Goal: Task Accomplishment & Management: Manage account settings

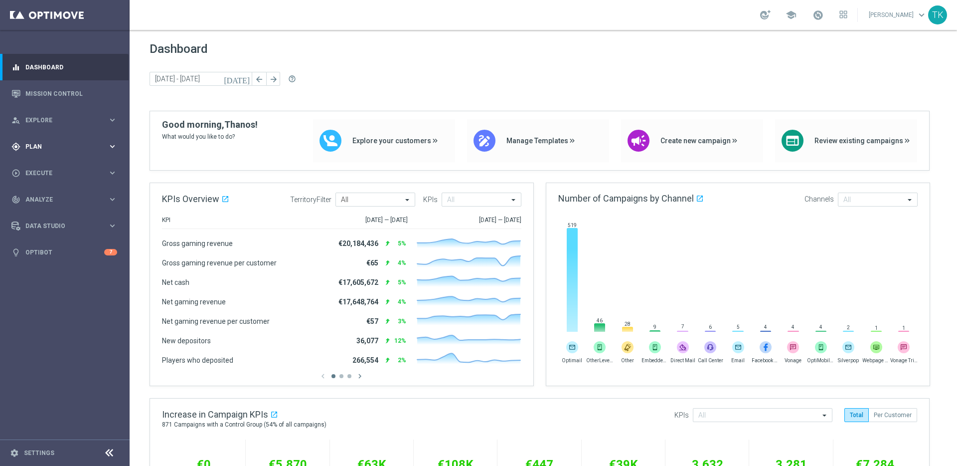
click at [92, 144] on span "Plan" at bounding box center [66, 147] width 82 height 6
click at [47, 195] on span "Templates" at bounding box center [61, 197] width 71 height 6
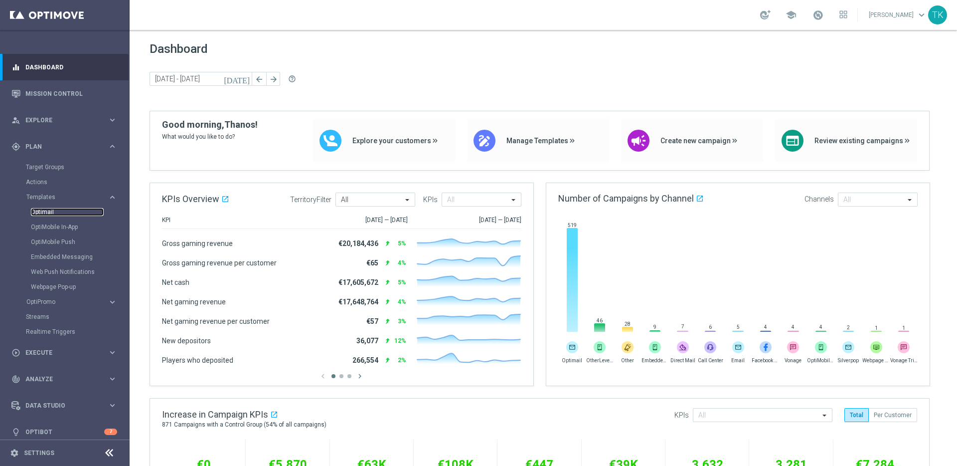
click at [48, 211] on link "Optimail" at bounding box center [67, 212] width 73 height 8
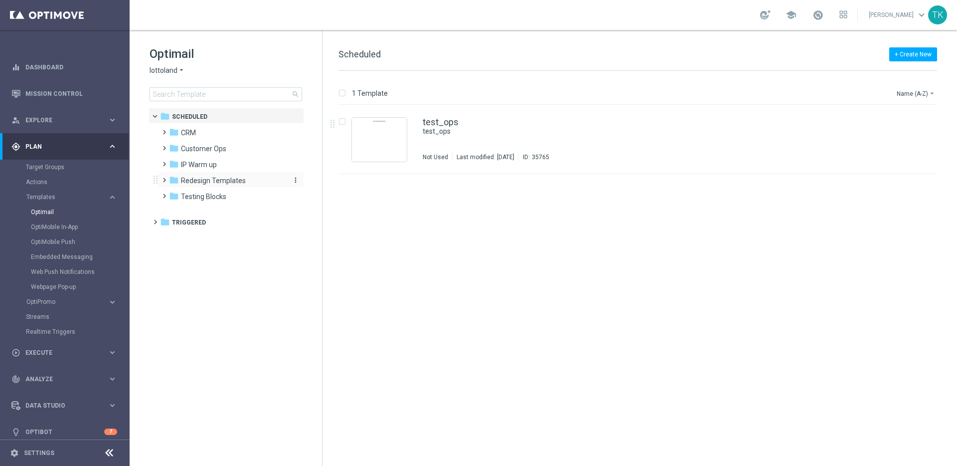
click at [215, 181] on span "Redesign Templates" at bounding box center [213, 180] width 65 height 9
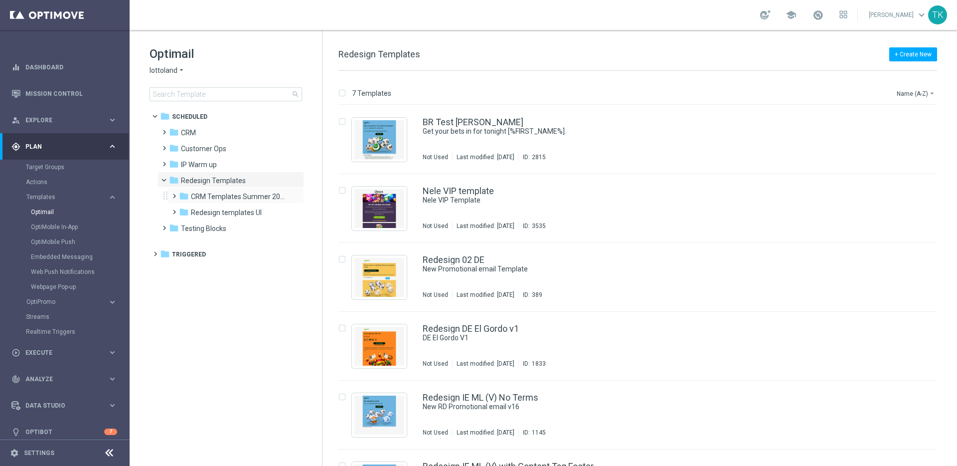
click at [174, 193] on span at bounding box center [172, 191] width 4 height 4
click at [226, 215] on span "DE Examples" at bounding box center [220, 212] width 41 height 9
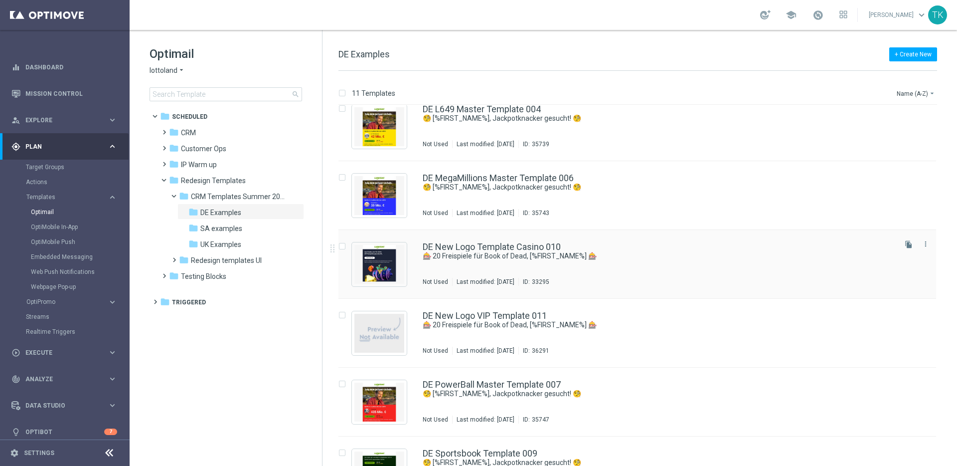
scroll to position [359, 0]
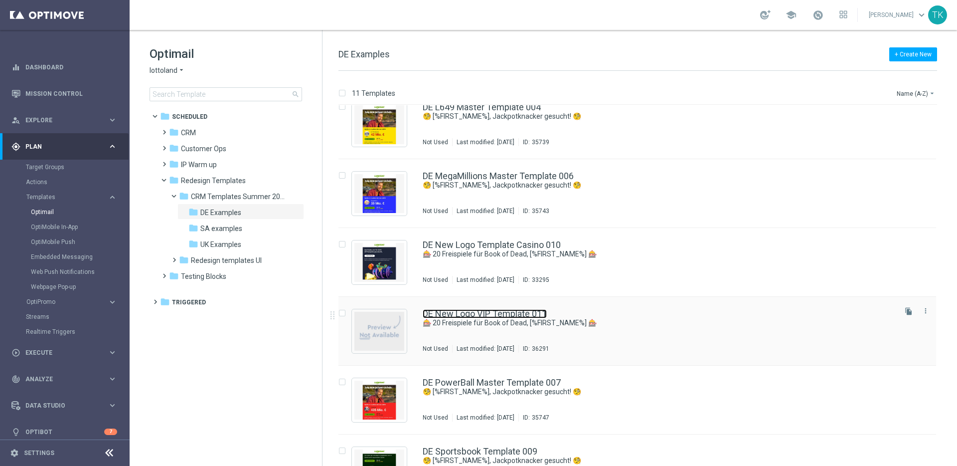
click at [494, 313] on link "DE New Logo VIP Template 011" at bounding box center [485, 313] width 124 height 9
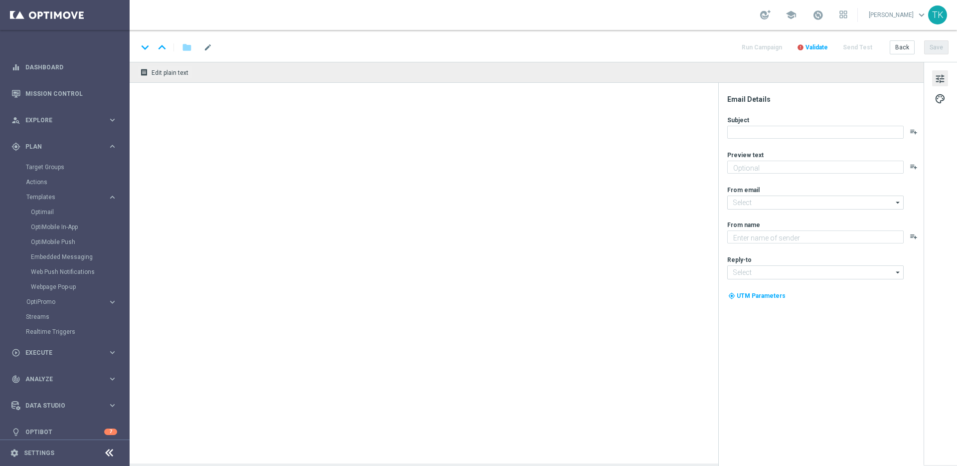
type textarea "Spiele Book of Dead heute gratis!"
type input "mail@crm.lottoland.com"
type textarea "Lottoland"
type input "service@lottoland.com"
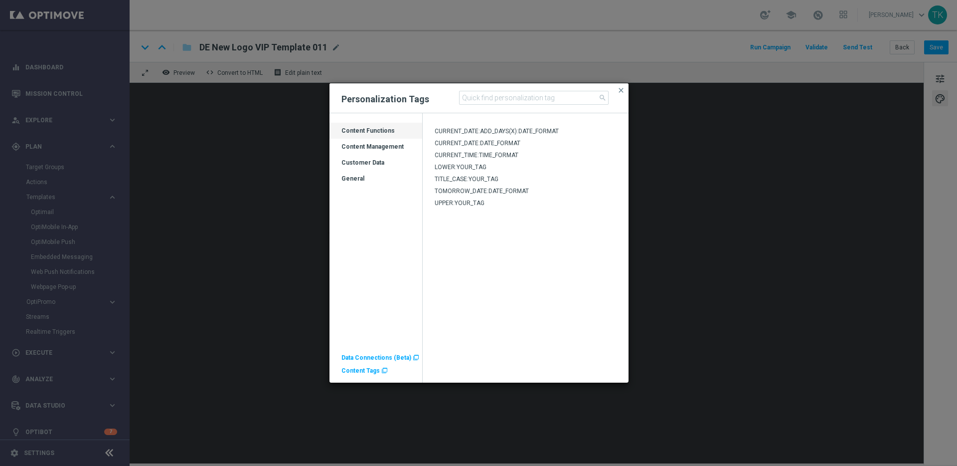
click at [363, 370] on span "Content Tags" at bounding box center [360, 370] width 38 height 7
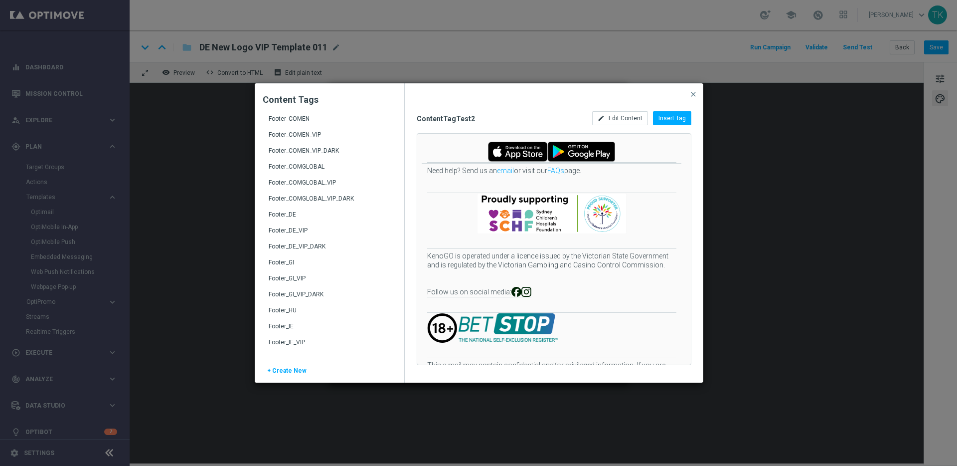
scroll to position [181, 0]
click at [318, 249] on div "Footer_DE_VIP_DARK" at bounding box center [331, 251] width 124 height 16
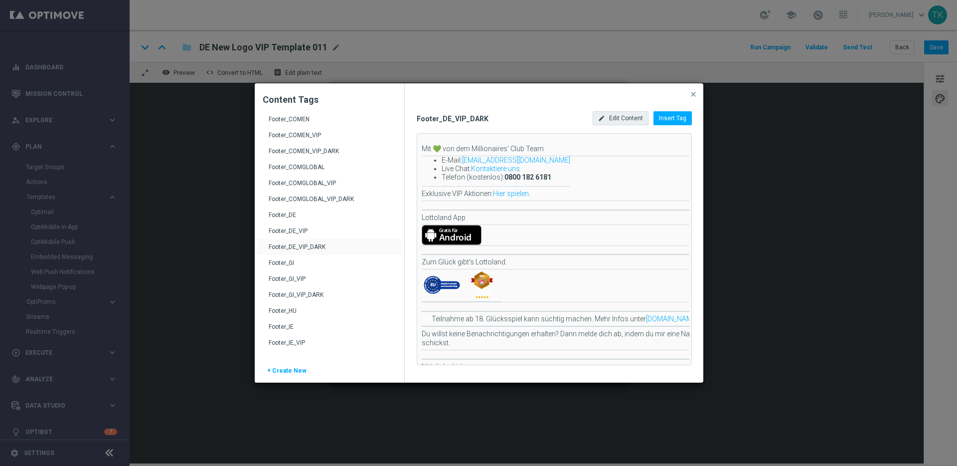
click at [622, 120] on span "Edit Content" at bounding box center [626, 118] width 34 height 7
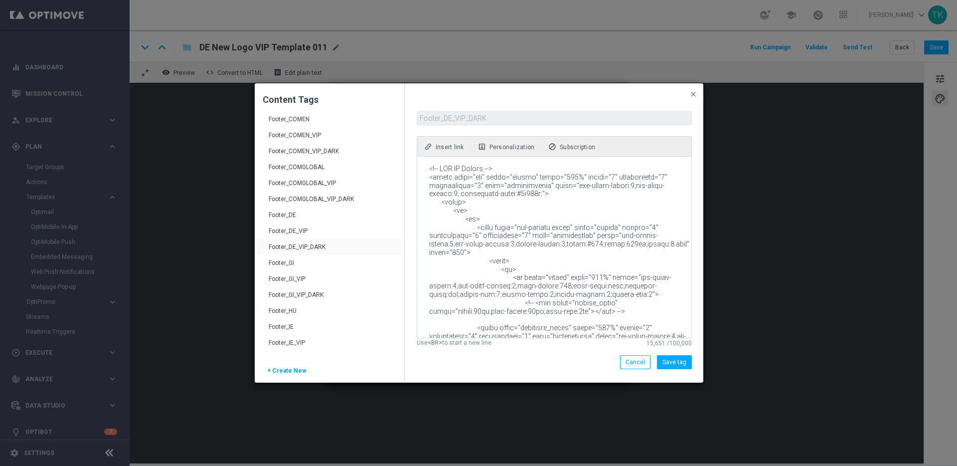
click at [539, 199] on textarea at bounding box center [553, 247] width 273 height 181
click at [540, 199] on textarea at bounding box center [553, 247] width 273 height 181
click at [510, 210] on textarea at bounding box center [553, 247] width 273 height 181
click at [499, 203] on textarea at bounding box center [553, 247] width 273 height 181
paste textarea "Dark --> <table class="row" align="center" width="100%" border="0" cellpadding=…"
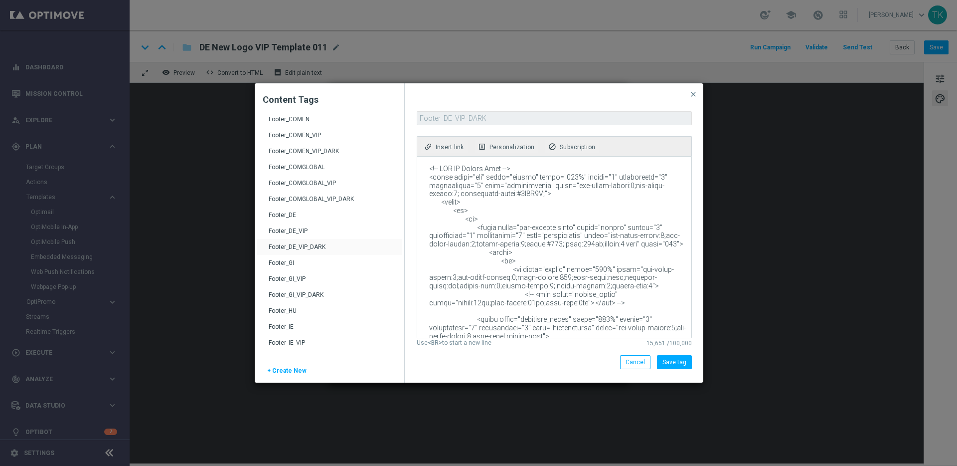
scroll to position [3192, 0]
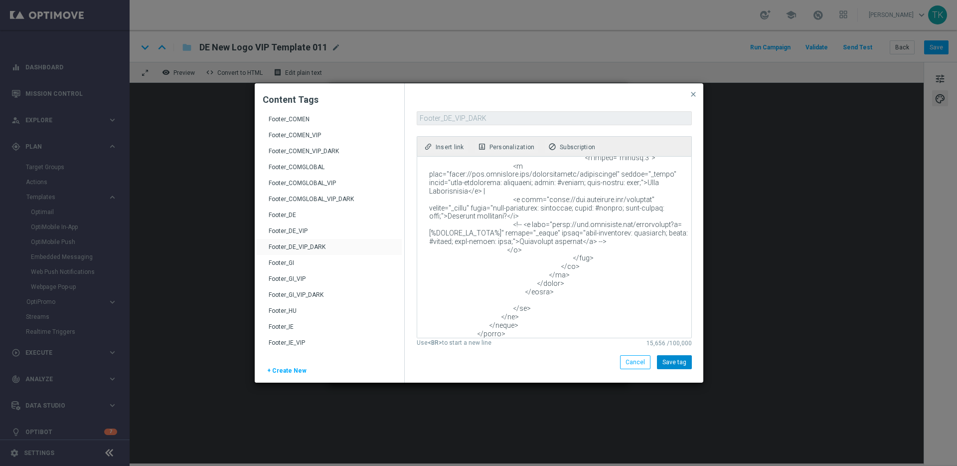
type textarea "<!-- VIP DE Footer Dark --> <table class="row" align="center" width="100%" bord…"
click at [676, 363] on button "Save tag" at bounding box center [674, 362] width 35 height 14
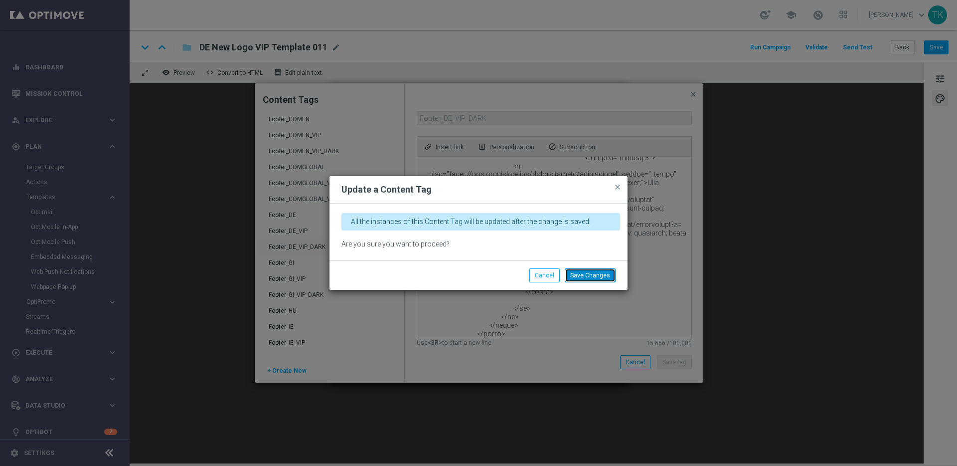
click at [594, 277] on button "Save Changes" at bounding box center [590, 275] width 51 height 14
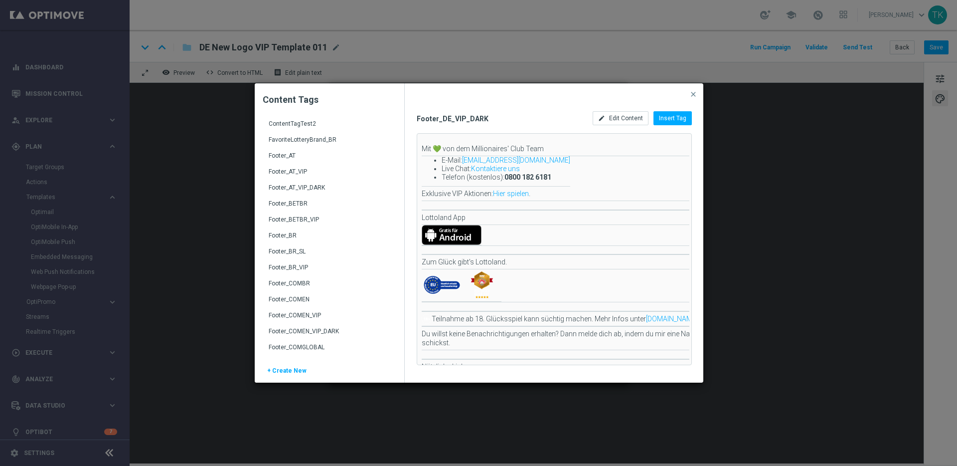
scroll to position [0, 0]
click at [310, 187] on div "Footer_AT_VIP_DARK" at bounding box center [331, 192] width 124 height 16
click at [620, 117] on span "Edit Content" at bounding box center [626, 118] width 34 height 7
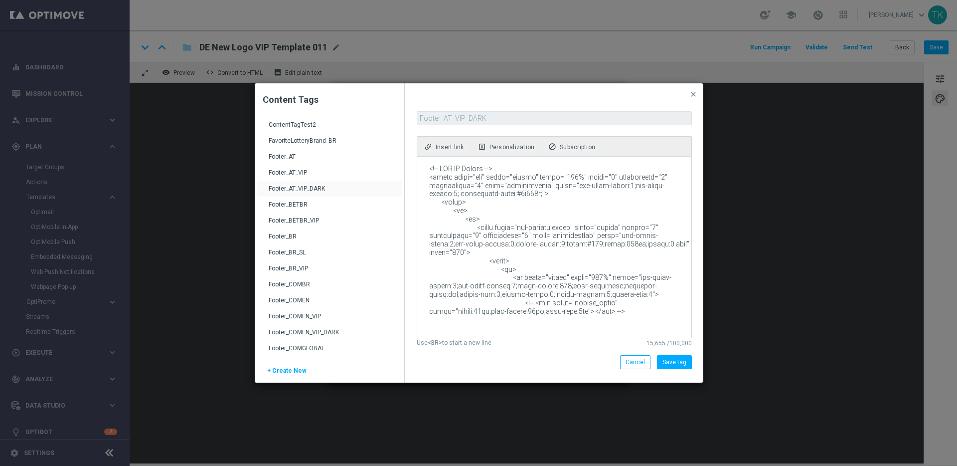
click at [529, 205] on textarea at bounding box center [553, 247] width 273 height 181
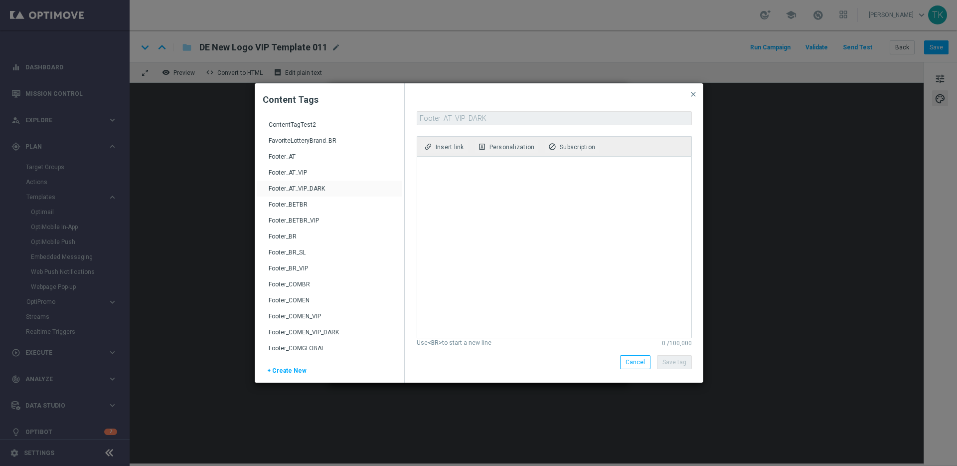
click at [474, 174] on textarea at bounding box center [553, 247] width 273 height 181
paste textarea "<!-- VIP AT Footer Dark --> <table class="row" align="center" width="100%" bord…"
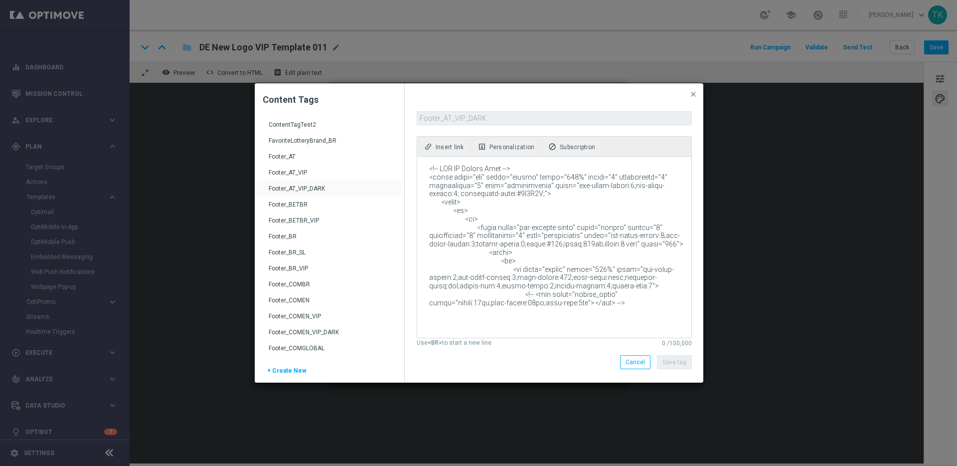
scroll to position [3226, 0]
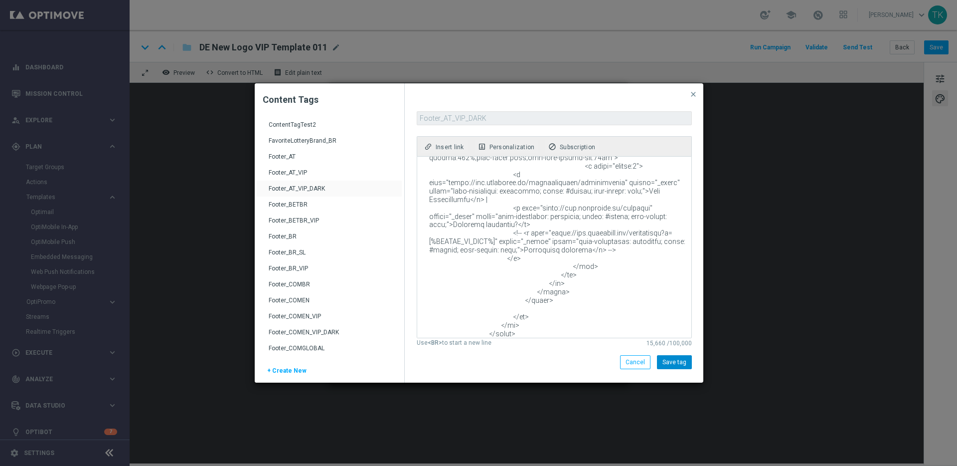
type textarea "<!-- VIP AT Footer Dark --> <table class="row" align="center" width="100%" bord…"
click at [675, 363] on button "Save tag" at bounding box center [674, 362] width 35 height 14
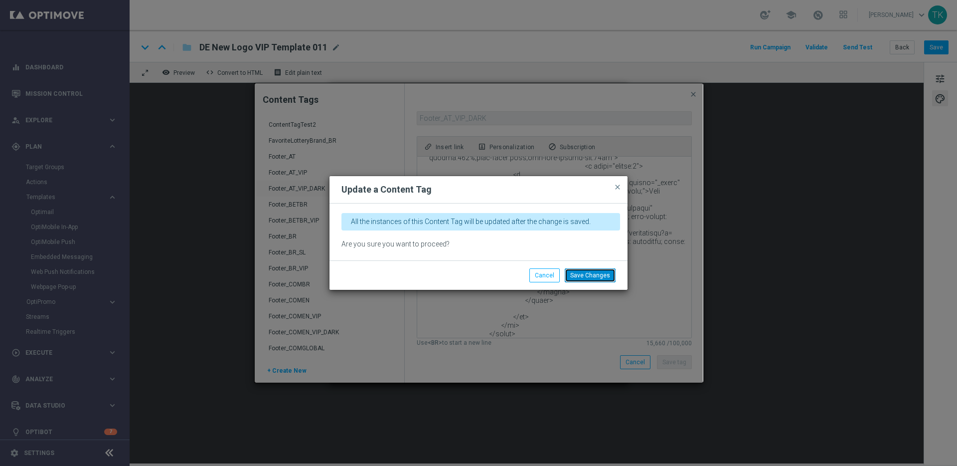
click at [594, 276] on button "Save Changes" at bounding box center [590, 275] width 51 height 14
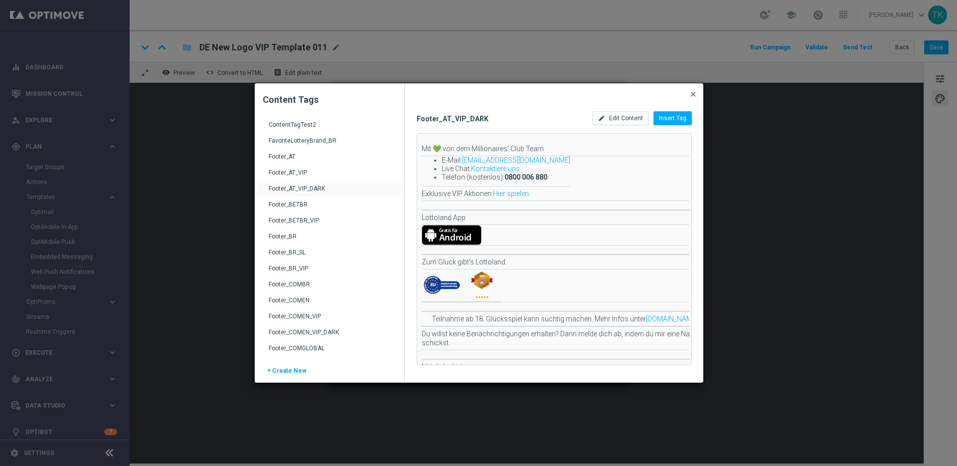
click at [692, 94] on span "close" at bounding box center [693, 94] width 8 height 8
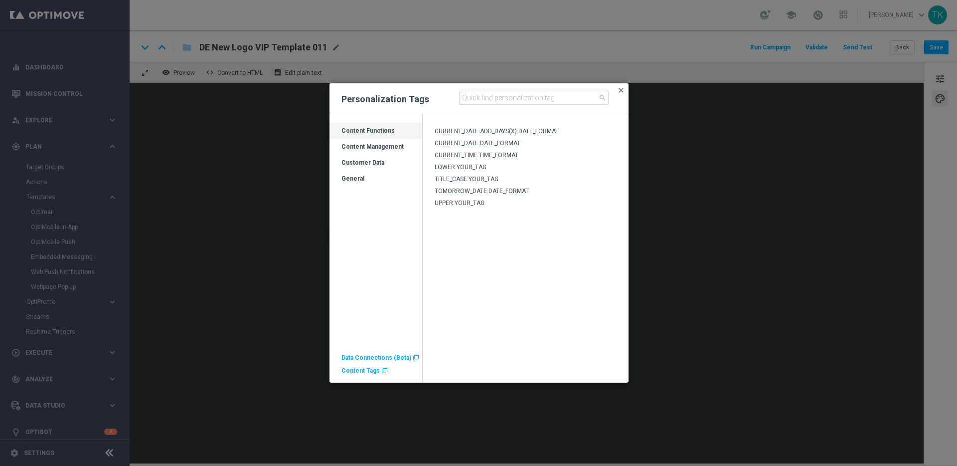
click at [622, 89] on span "close" at bounding box center [621, 90] width 8 height 8
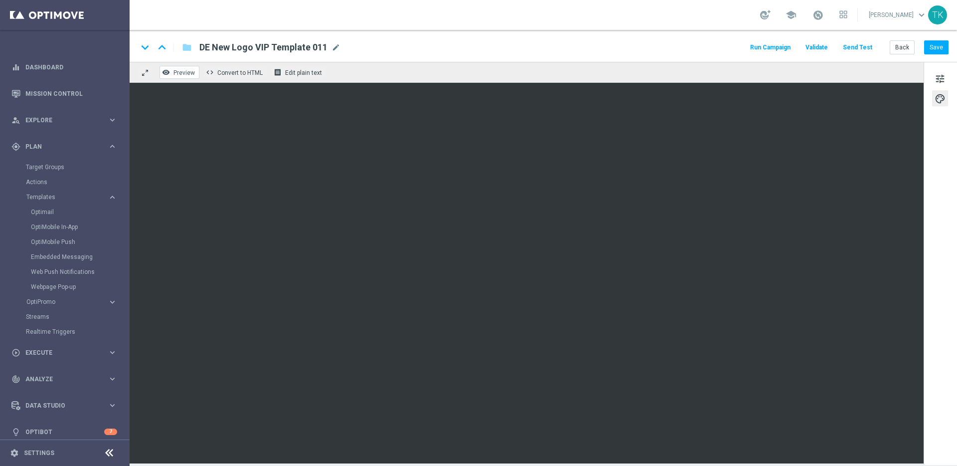
click at [181, 72] on span "Preview" at bounding box center [183, 72] width 21 height 7
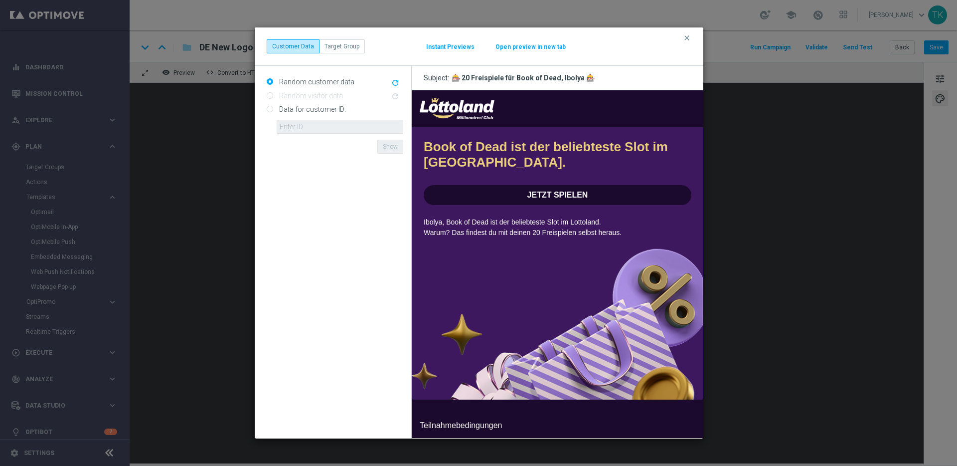
scroll to position [0, 0]
click at [688, 35] on icon "clear" at bounding box center [687, 38] width 8 height 8
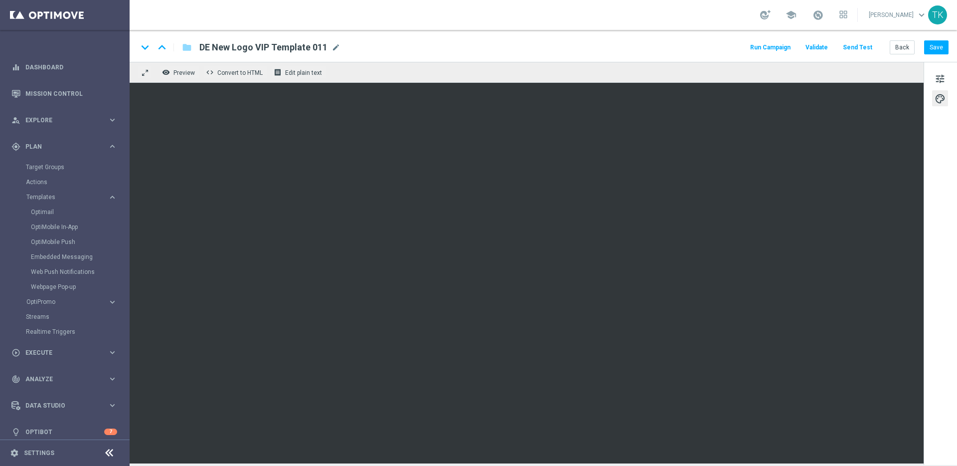
click at [867, 48] on button "Send Test" at bounding box center [857, 47] width 32 height 13
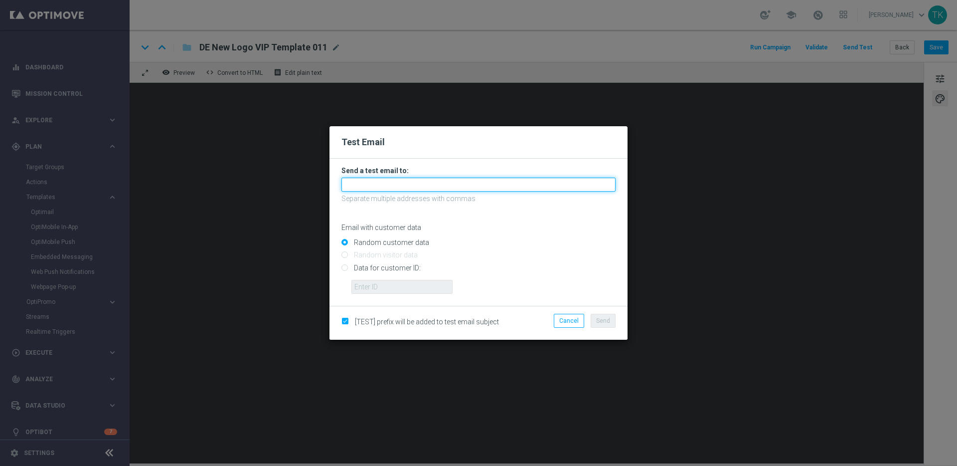
click at [391, 184] on input "text" at bounding box center [478, 184] width 274 height 14
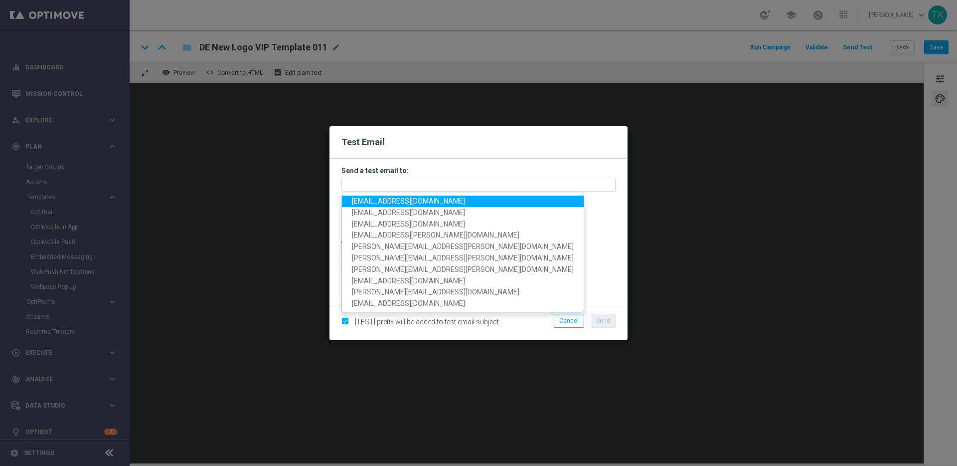
click at [428, 202] on span "thanos.lottoland@gmail.com" at bounding box center [408, 201] width 113 height 8
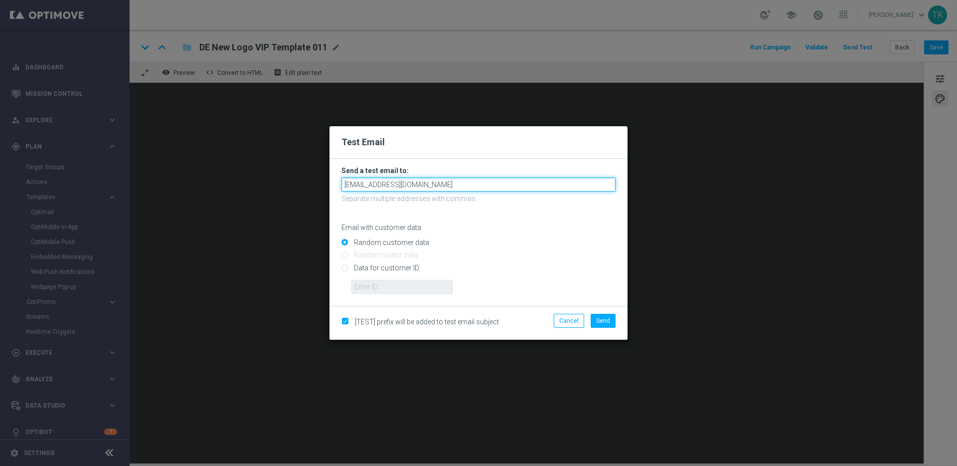
click at [446, 186] on input "thanos.lottoland@gmail.com" at bounding box center [478, 184] width 274 height 14
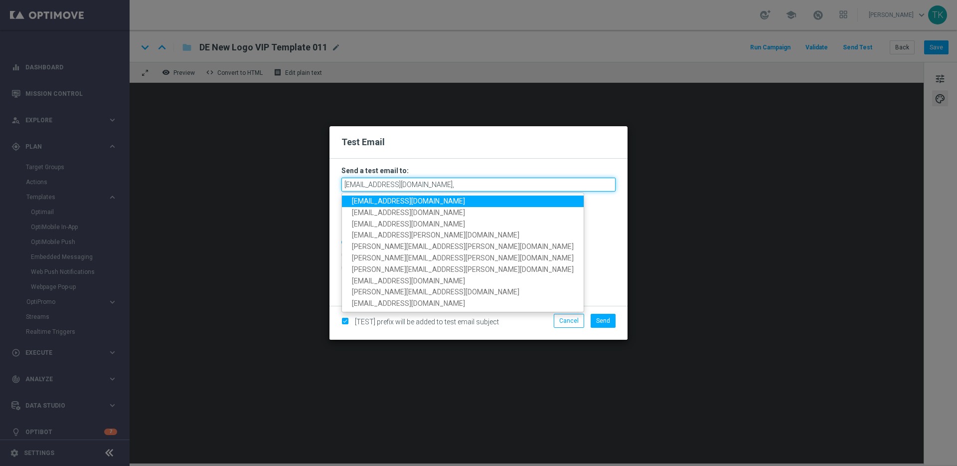
paste input "palma.prieto@lottoland.com"
paste input "sebastian.aubel@lottoland.com"
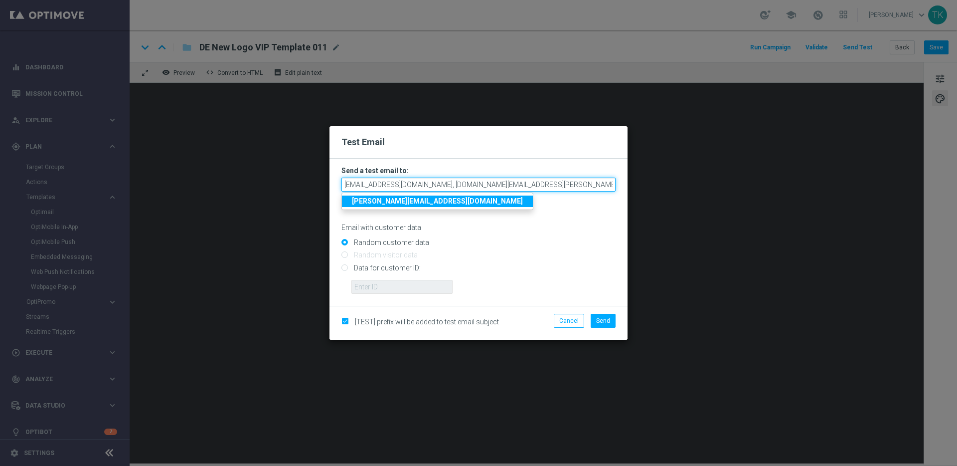
scroll to position [0, 9]
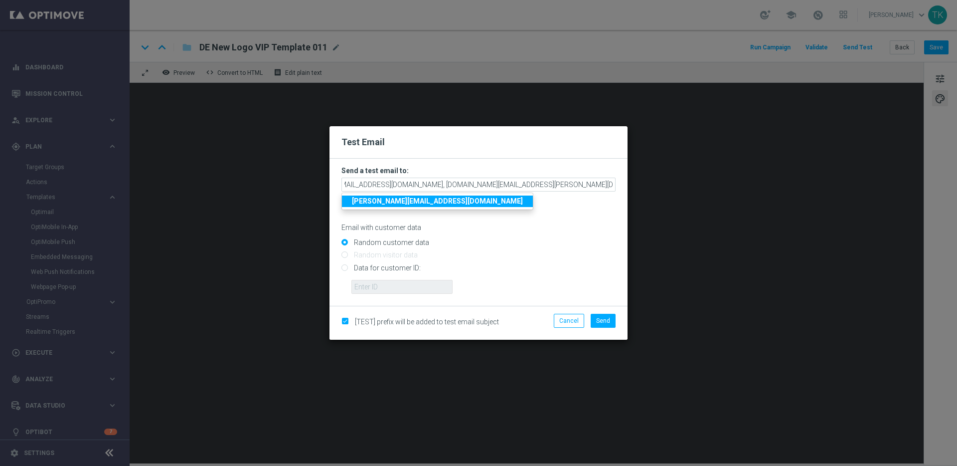
click at [437, 201] on strong "sebastian.aubel@lottoland.com" at bounding box center [437, 201] width 171 height 8
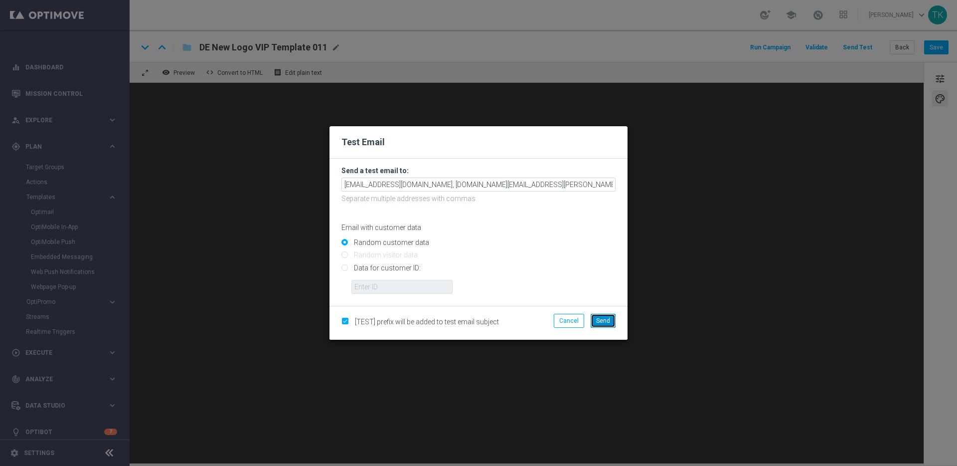
click at [606, 321] on span "Send" at bounding box center [603, 320] width 14 height 7
type input "thanos.lottoland@gmail.com,palma.prieto@lottoland.com,sebastian.aubel@lottoland…"
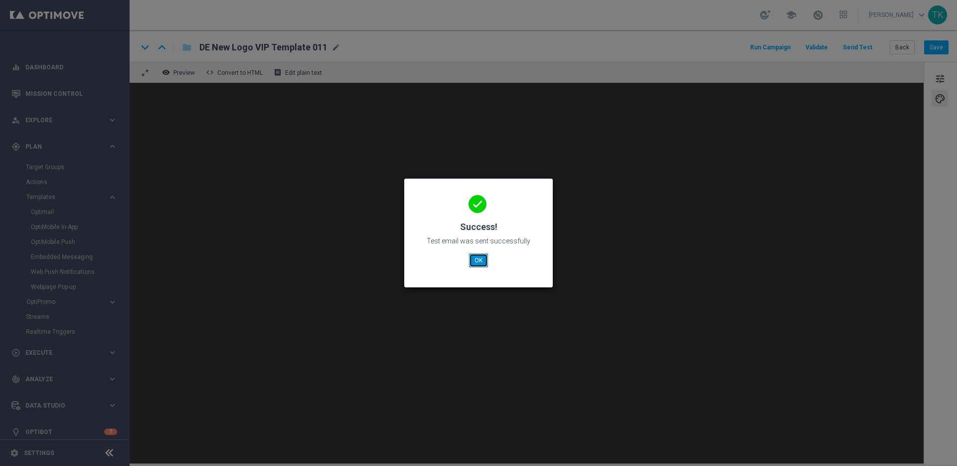
click at [475, 261] on button "OK" at bounding box center [478, 260] width 19 height 14
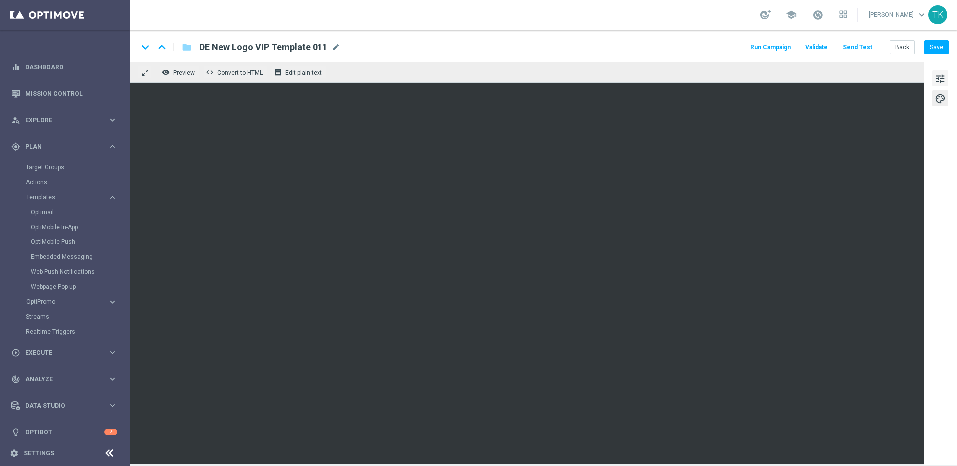
click at [944, 77] on span "tune" at bounding box center [940, 78] width 11 height 13
click at [938, 49] on button "Save" at bounding box center [936, 47] width 24 height 14
click at [185, 72] on span "Preview" at bounding box center [183, 72] width 21 height 7
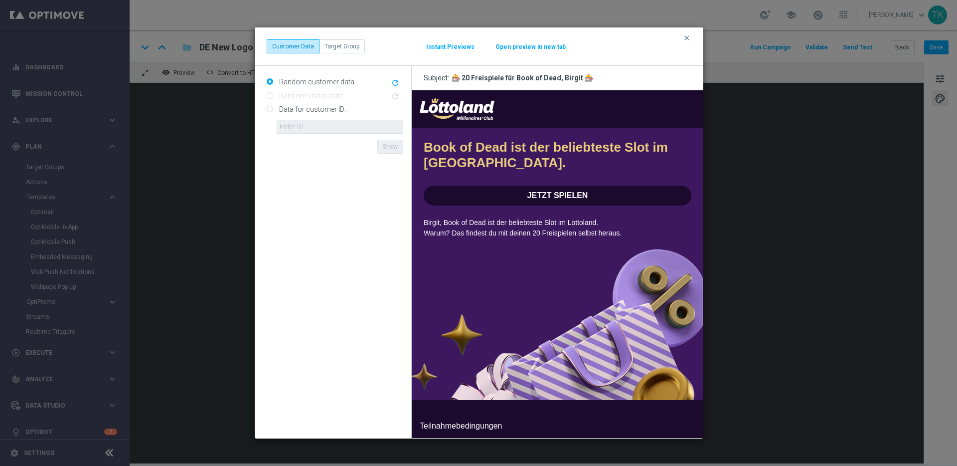
click at [534, 45] on button "Open preview in new tab" at bounding box center [530, 47] width 71 height 8
click at [689, 39] on icon "clear" at bounding box center [687, 38] width 8 height 8
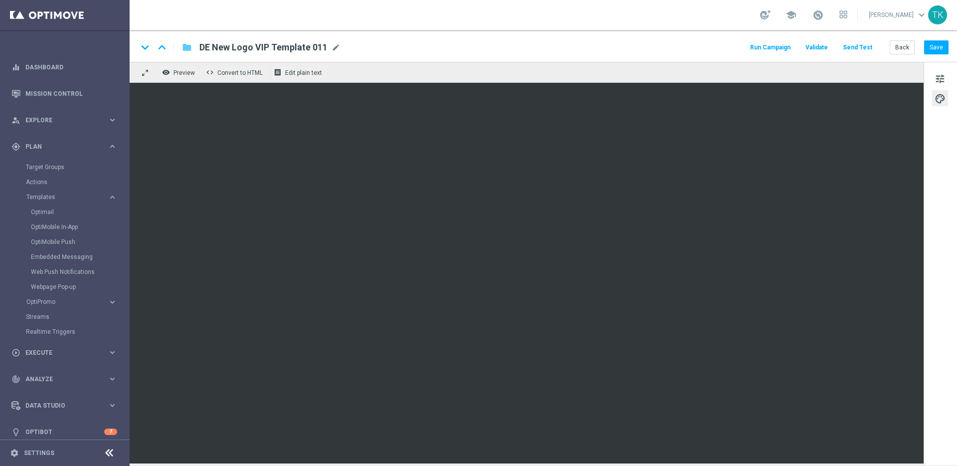
click at [189, 50] on icon "folder" at bounding box center [187, 47] width 10 height 12
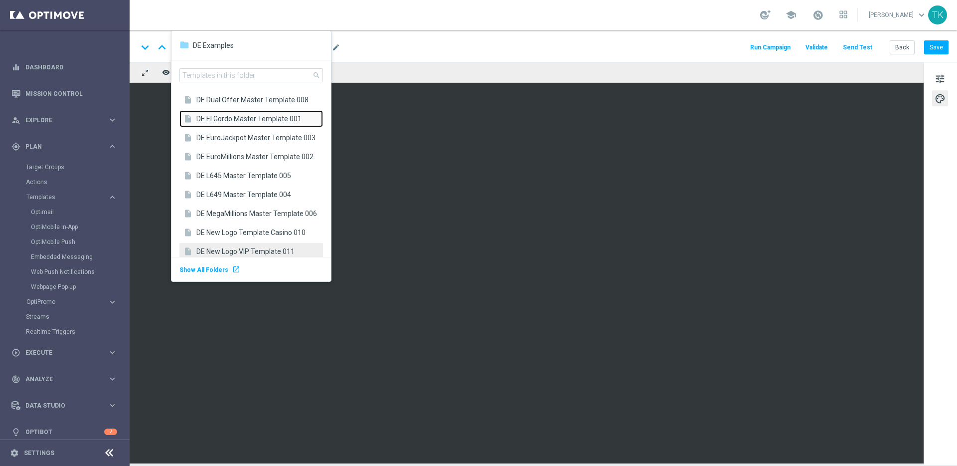
click at [253, 119] on span "DE El Gordo Master Template 001" at bounding box center [257, 118] width 122 height 9
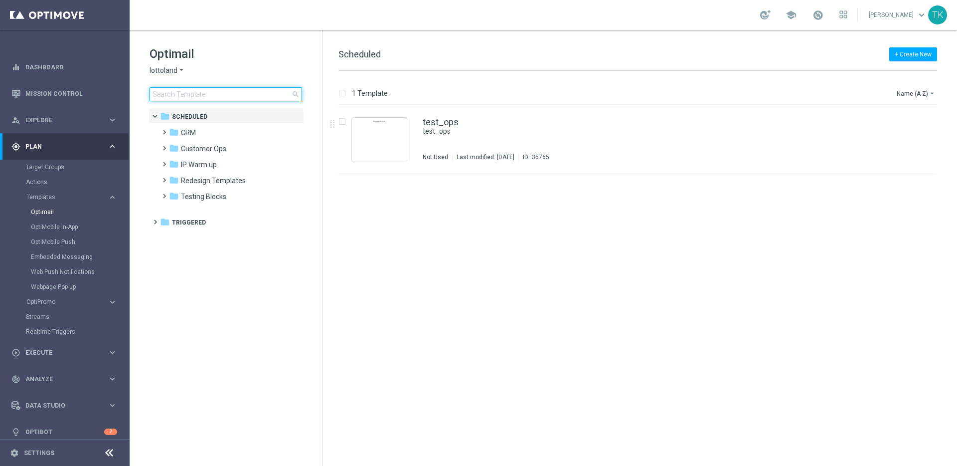
click at [206, 94] on input at bounding box center [226, 94] width 153 height 14
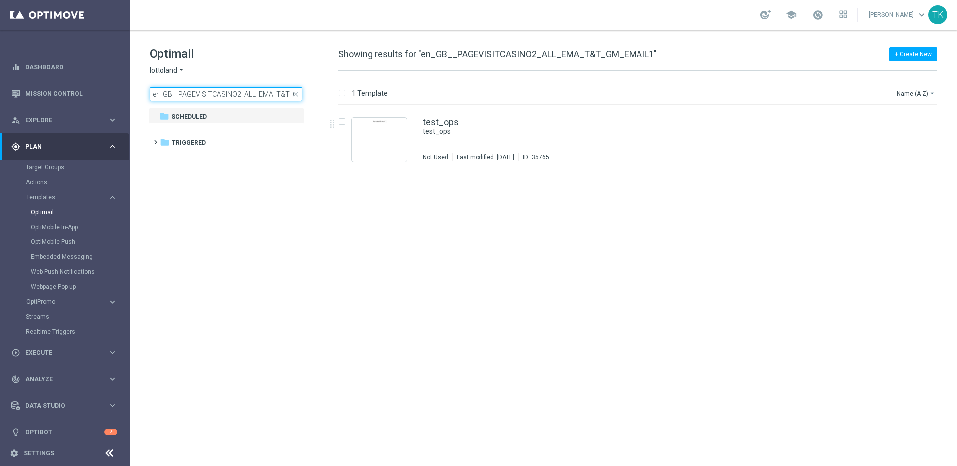
scroll to position [0, 34]
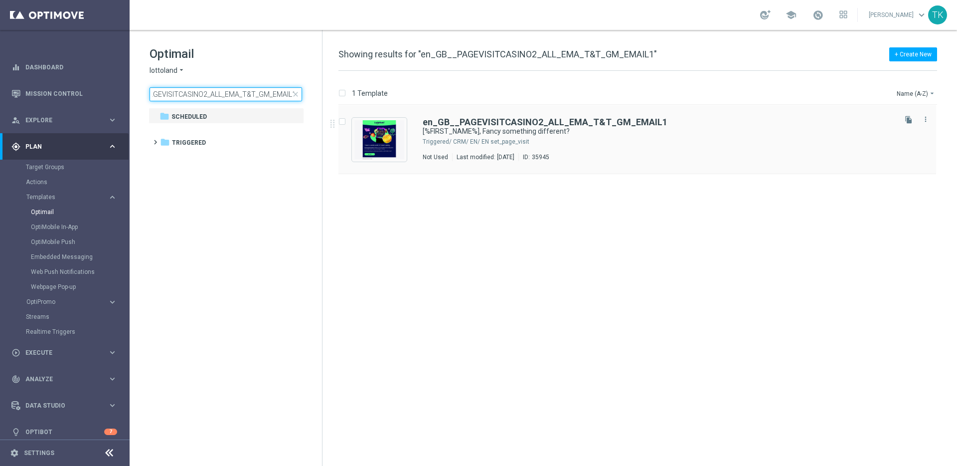
type input "en_GB__PAGEVISITCASINO2_ALL_EMA_T&T_GM_EMAIL1"
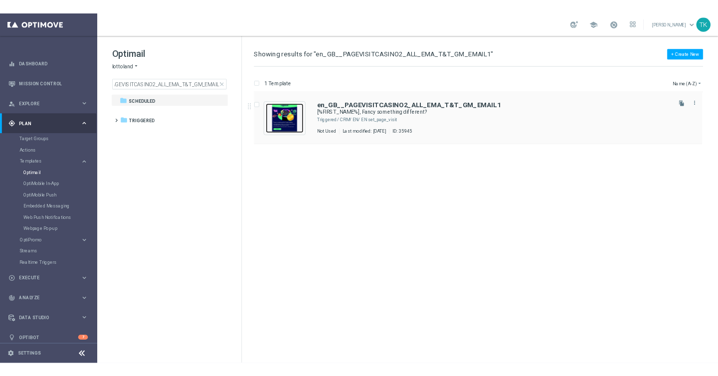
scroll to position [0, 0]
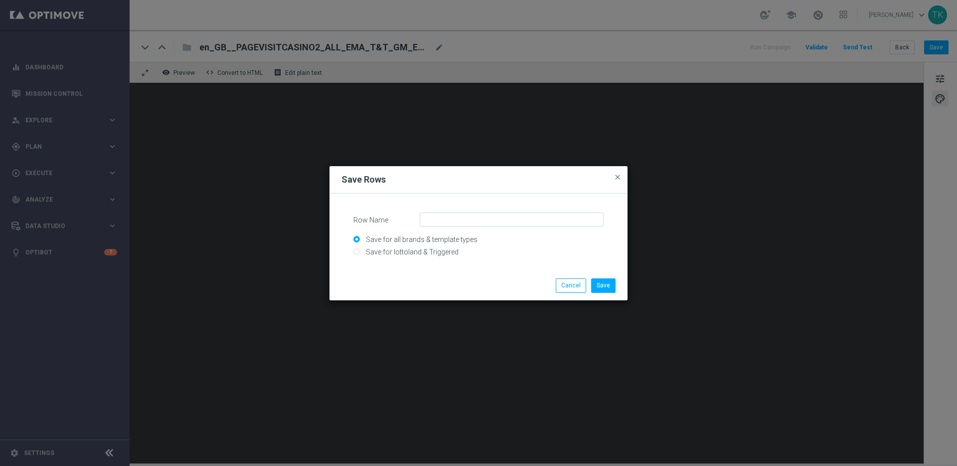
click at [434, 250] on input "Save for lottoland & Triggered" at bounding box center [478, 256] width 250 height 14
radio input "true"
click at [464, 220] on input "Row Name" at bounding box center [512, 219] width 184 height 14
type input "RD25 CTA only"
click at [602, 284] on button "Save" at bounding box center [603, 285] width 24 height 14
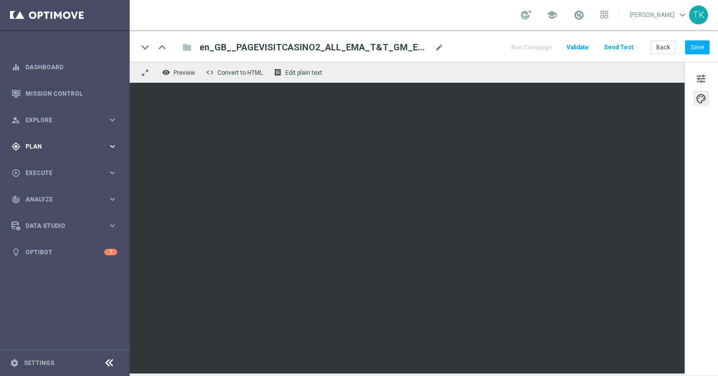
click at [112, 146] on icon "keyboard_arrow_right" at bounding box center [112, 146] width 9 height 9
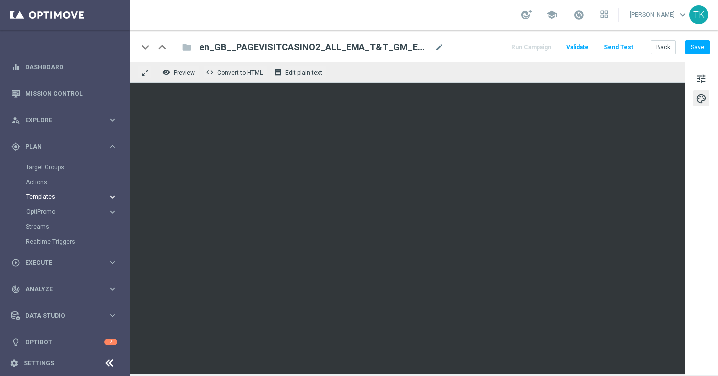
click at [112, 199] on icon "keyboard_arrow_right" at bounding box center [112, 196] width 9 height 9
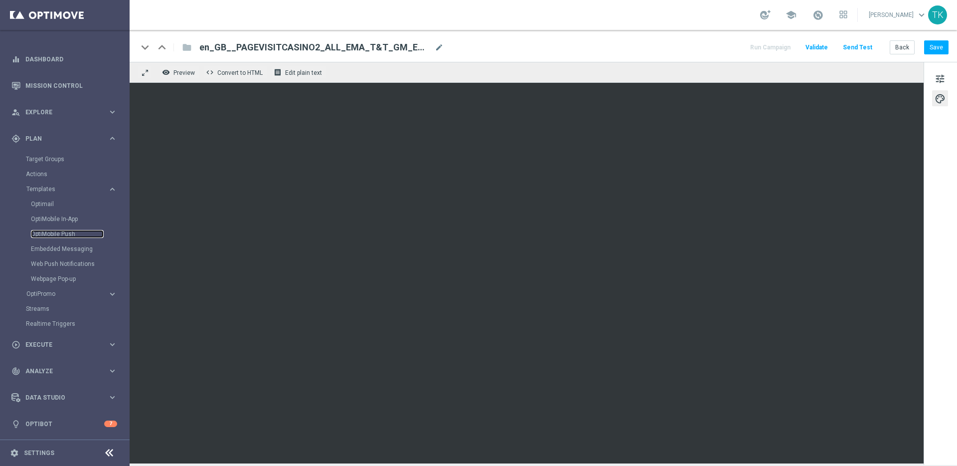
scroll to position [8, 0]
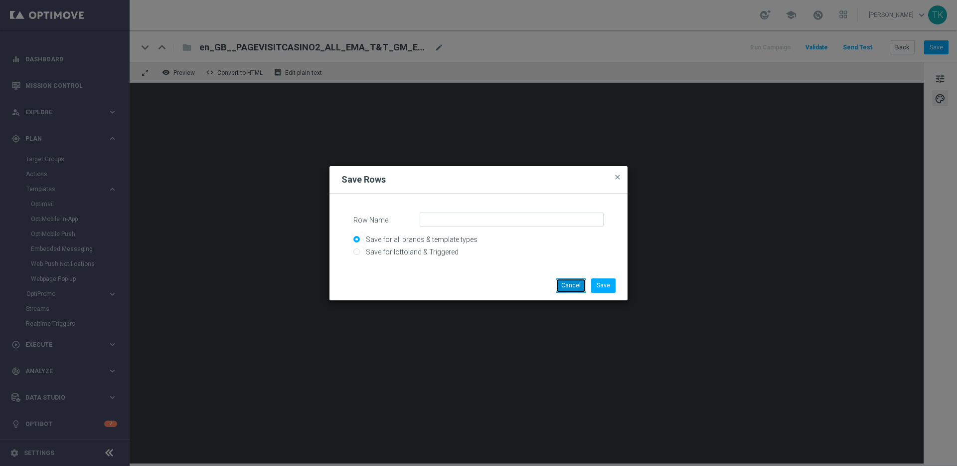
click at [571, 288] on button "Cancel" at bounding box center [571, 285] width 30 height 14
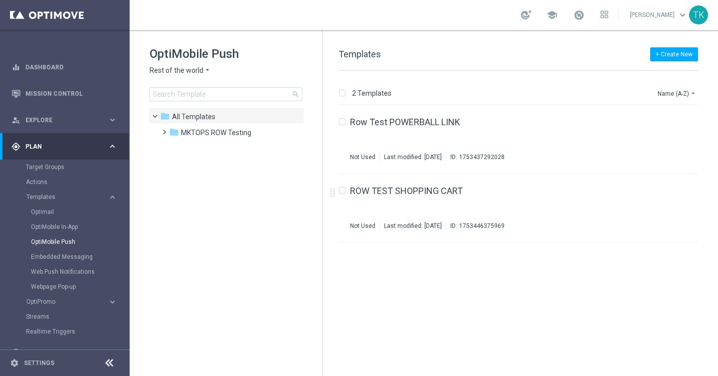
click at [200, 72] on span "Rest of the world" at bounding box center [177, 70] width 54 height 9
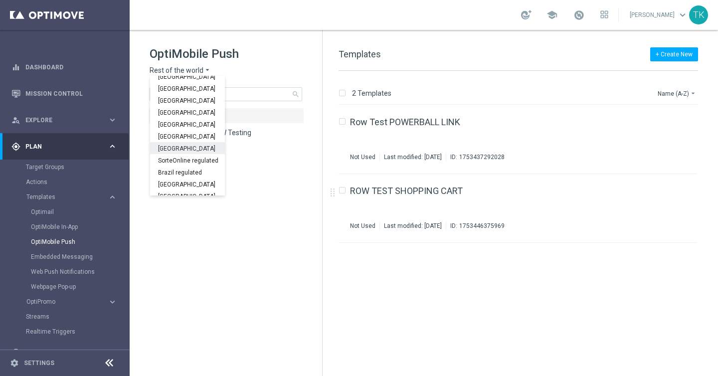
scroll to position [311, 0]
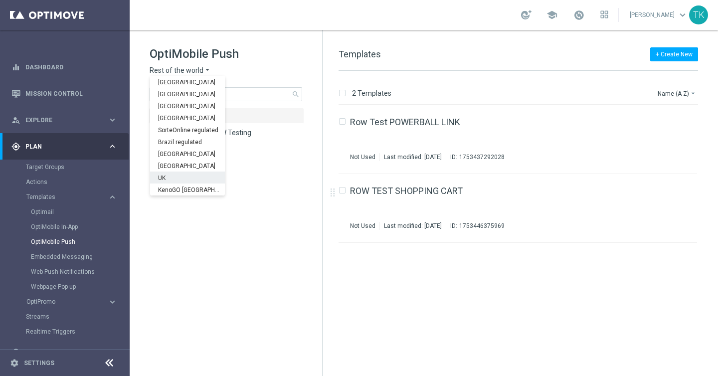
click at [185, 176] on div "UK" at bounding box center [187, 177] width 75 height 12
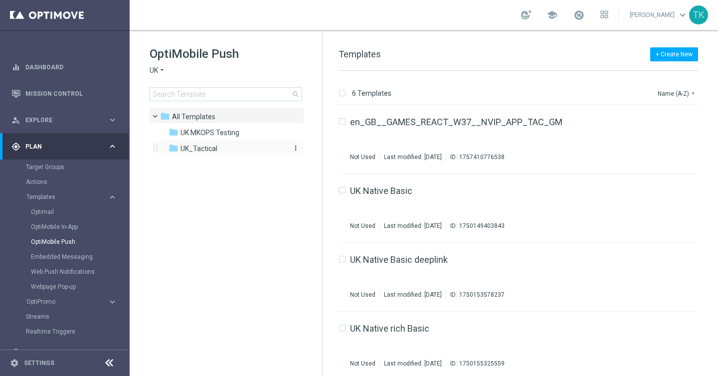
click at [208, 146] on span "UK_Tactical" at bounding box center [198, 148] width 37 height 9
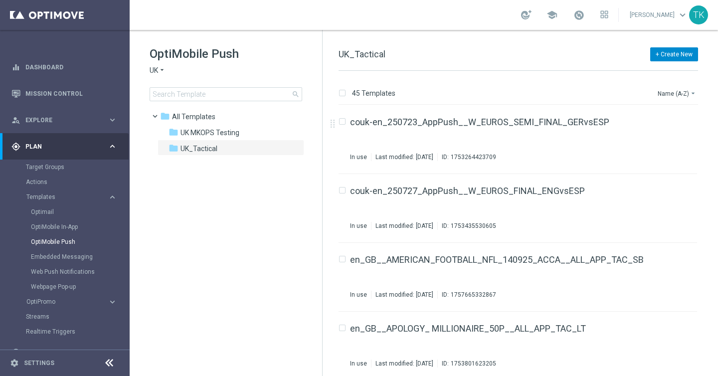
click at [673, 56] on button "+ Create New" at bounding box center [674, 54] width 48 height 14
click at [661, 72] on span "New Template" at bounding box center [646, 72] width 40 height 7
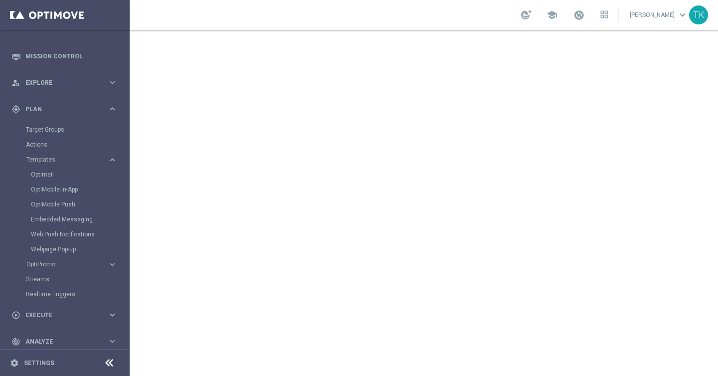
scroll to position [98, 0]
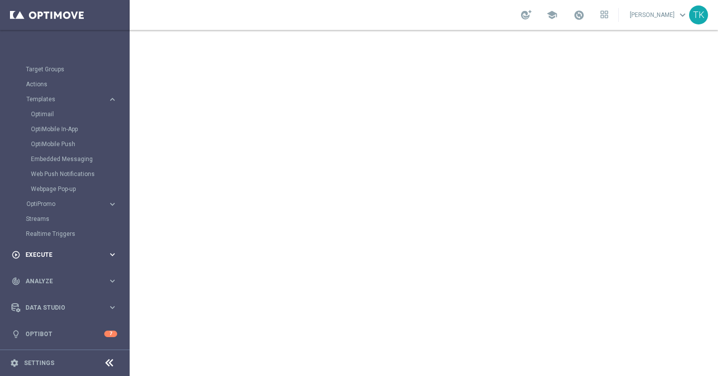
click at [108, 257] on icon "keyboard_arrow_right" at bounding box center [112, 254] width 9 height 9
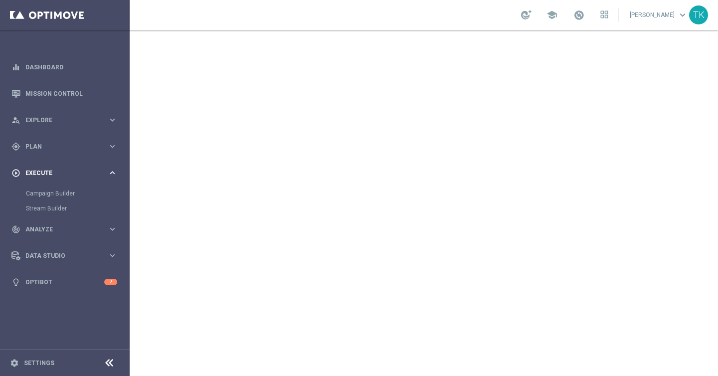
scroll to position [0, 0]
click at [110, 118] on icon "keyboard_arrow_right" at bounding box center [112, 119] width 9 height 9
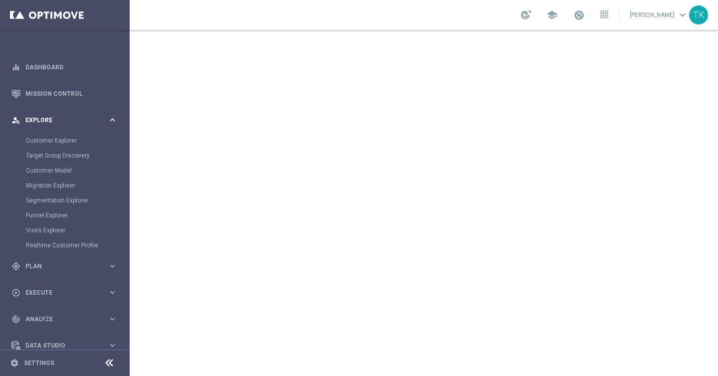
click at [109, 118] on icon "keyboard_arrow_right" at bounding box center [112, 119] width 9 height 9
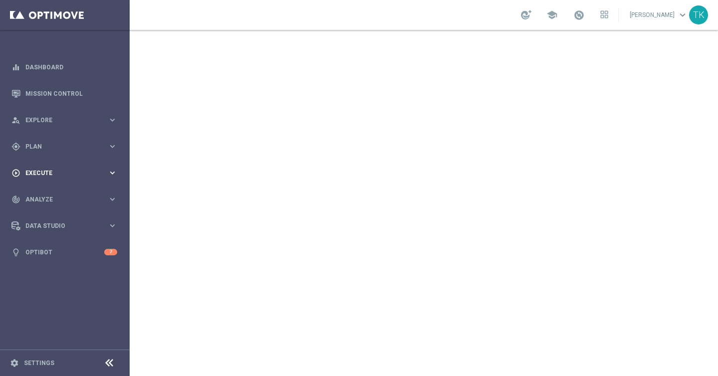
click at [112, 174] on icon "keyboard_arrow_right" at bounding box center [112, 172] width 9 height 9
click at [60, 191] on link "Campaign Builder" at bounding box center [65, 193] width 78 height 8
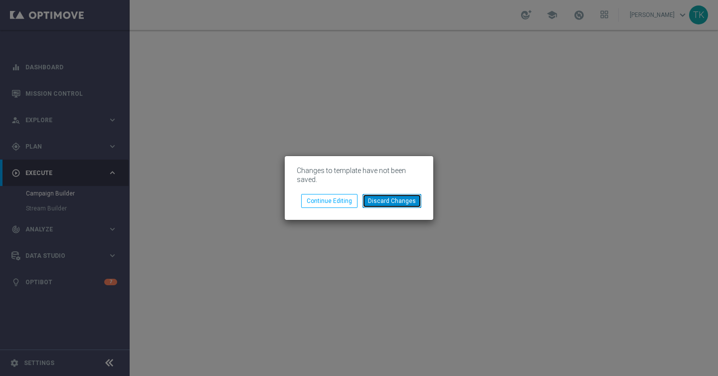
click at [386, 199] on button "Discard Changes" at bounding box center [391, 201] width 59 height 14
click at [396, 202] on button "Discard Changes" at bounding box center [391, 201] width 59 height 14
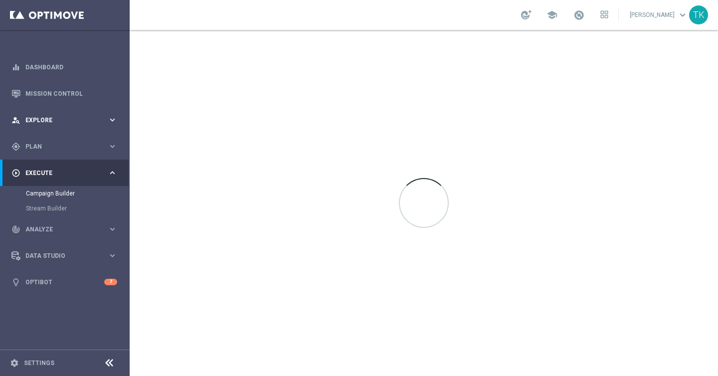
click at [112, 120] on icon "keyboard_arrow_right" at bounding box center [112, 119] width 9 height 9
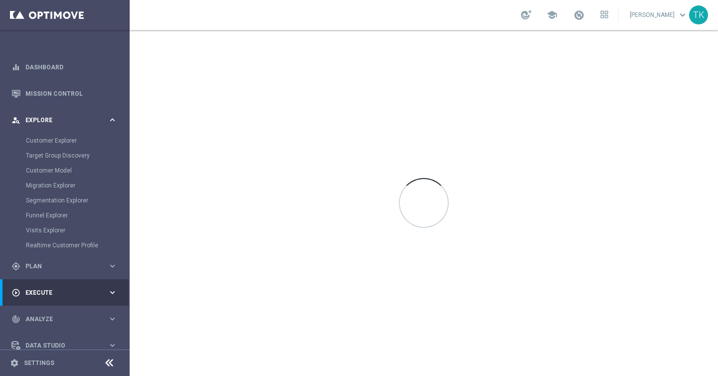
click at [112, 120] on icon "keyboard_arrow_right" at bounding box center [112, 119] width 9 height 9
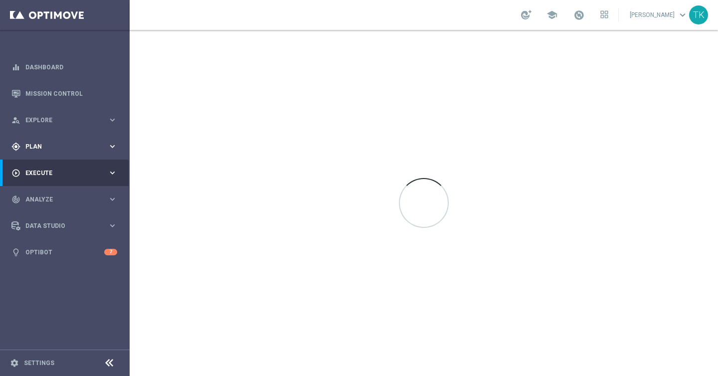
click at [115, 148] on icon "keyboard_arrow_right" at bounding box center [112, 146] width 9 height 9
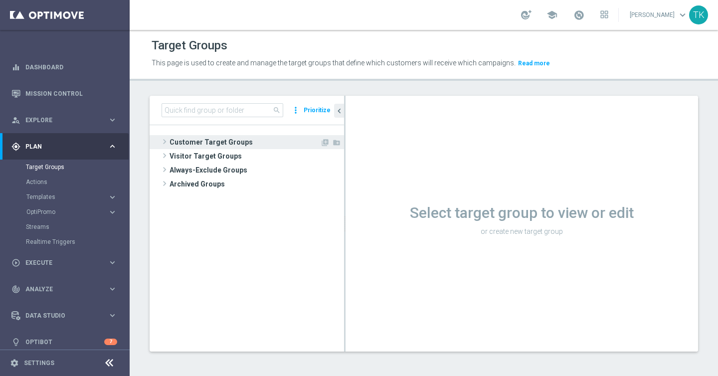
click at [226, 139] on span "Customer Target Groups" at bounding box center [244, 142] width 151 height 14
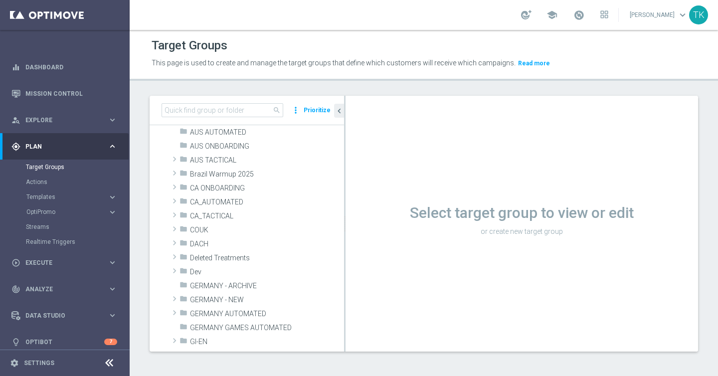
scroll to position [209, 0]
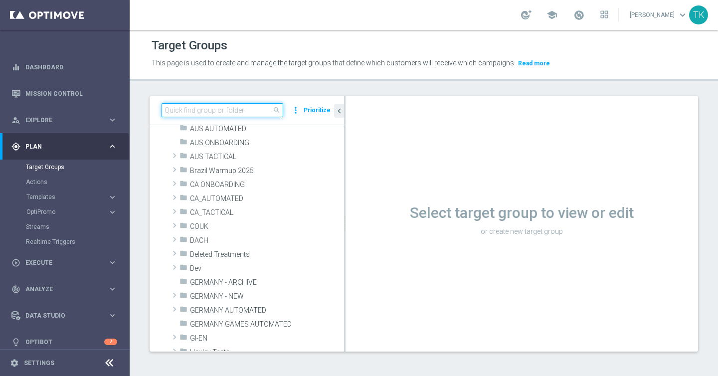
click at [207, 110] on input at bounding box center [222, 110] width 122 height 14
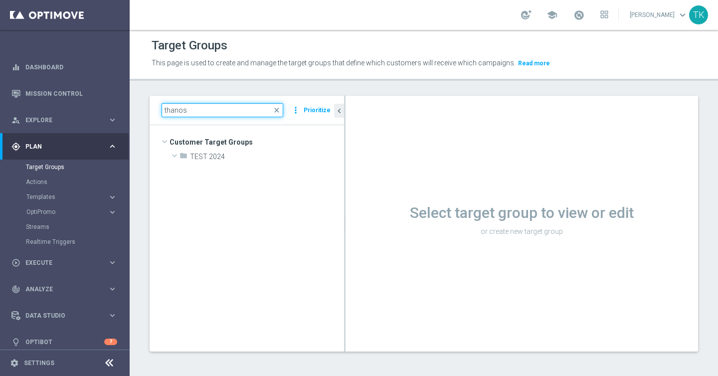
scroll to position [0, 0]
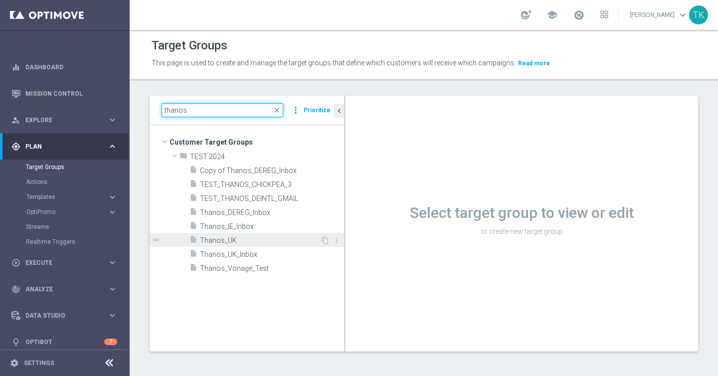
type input "thanos"
click at [251, 242] on span "Thanos_UK" at bounding box center [260, 240] width 120 height 8
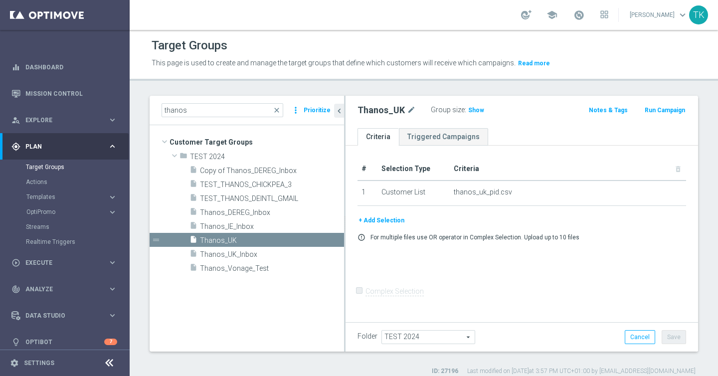
click at [453, 226] on div "+ Add Selection error_outline For multiple files use OR operator in Complex Sel…" at bounding box center [521, 232] width 343 height 34
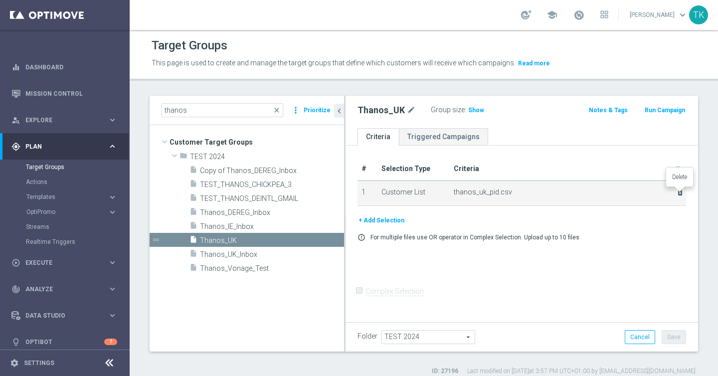
click at [679, 193] on icon "delete_forever" at bounding box center [680, 192] width 8 height 8
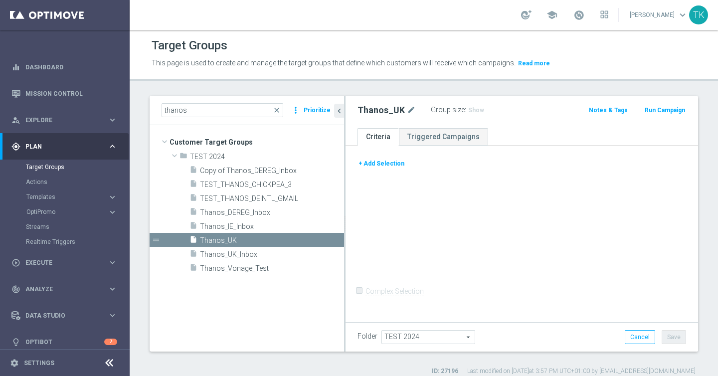
click at [382, 187] on div "+ Add Selection Complex Selection Invalid Expression" at bounding box center [521, 233] width 352 height 174
click at [385, 162] on button "+ Add Selection" at bounding box center [381, 163] width 48 height 11
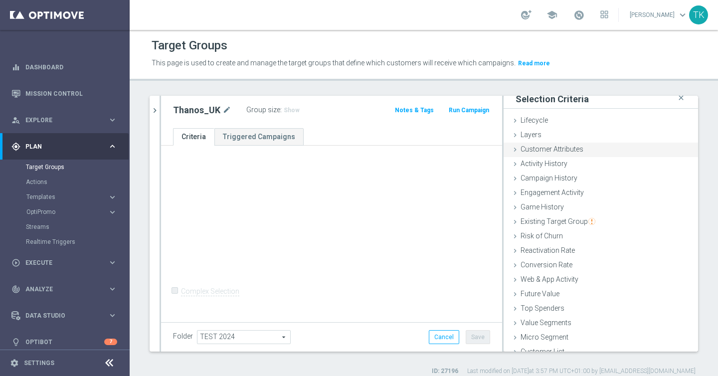
scroll to position [1, 0]
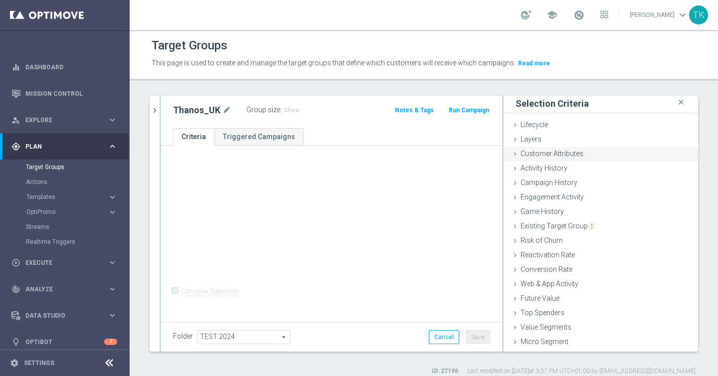
click at [578, 153] on span "Customer Attributes" at bounding box center [551, 154] width 63 height 8
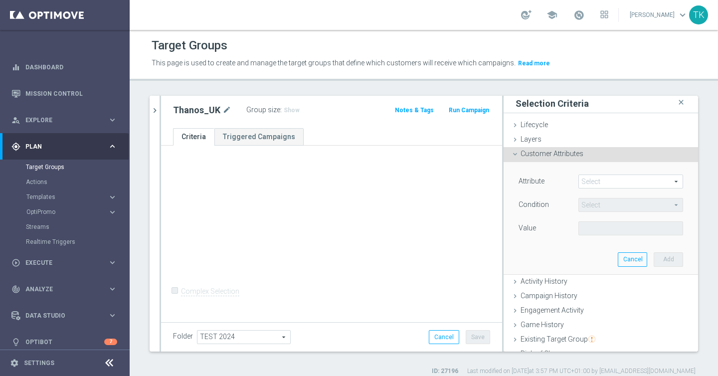
click at [635, 181] on span at bounding box center [631, 181] width 104 height 13
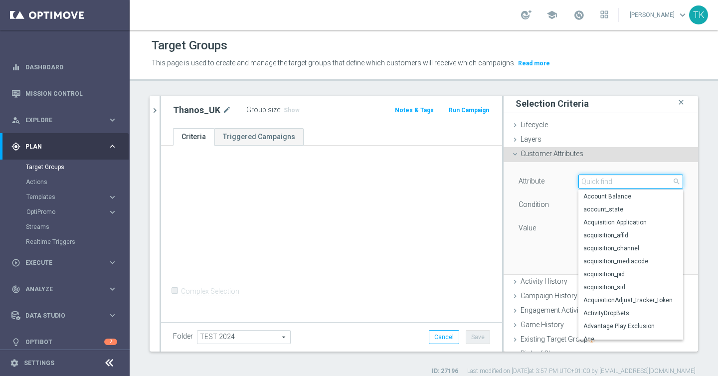
click at [635, 181] on input "search" at bounding box center [630, 181] width 105 height 14
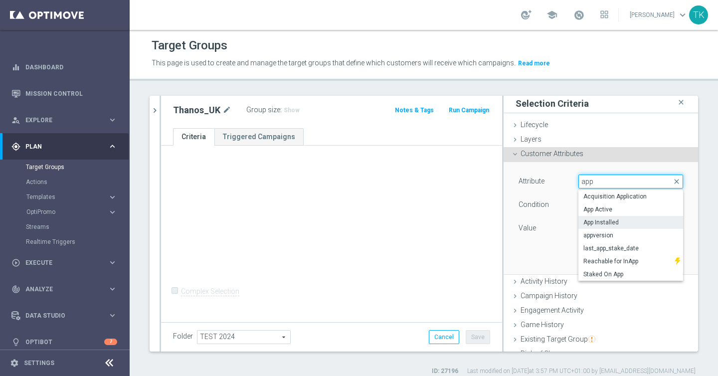
type input "app"
click at [623, 221] on span "App Installed" at bounding box center [630, 222] width 95 height 8
type input "App Installed"
type input "Equals"
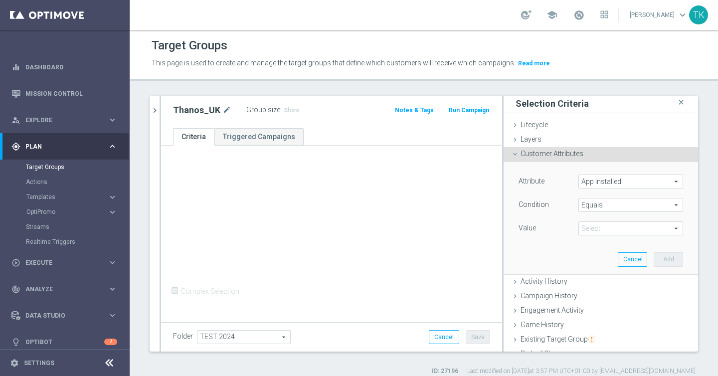
click at [628, 230] on span at bounding box center [631, 228] width 104 height 13
click at [610, 267] on span "true" at bounding box center [630, 269] width 95 height 8
type input "true"
click at [618, 185] on span "App Installed" at bounding box center [631, 181] width 104 height 13
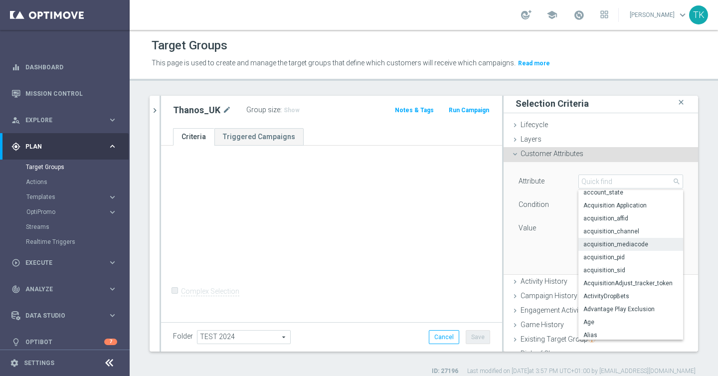
scroll to position [10, 0]
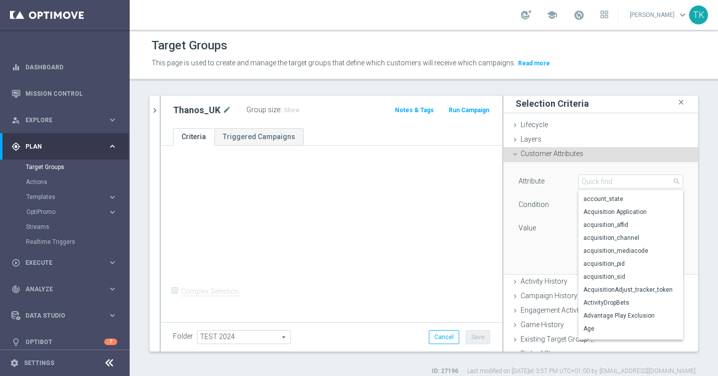
click at [529, 245] on div "Attribute App Installed App Installed arrow_drop_down search Account Balance ac…" at bounding box center [600, 218] width 179 height 112
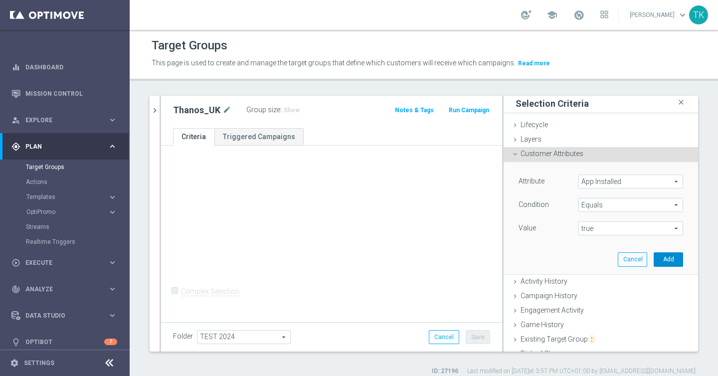
click at [675, 262] on button "Add" at bounding box center [667, 259] width 29 height 14
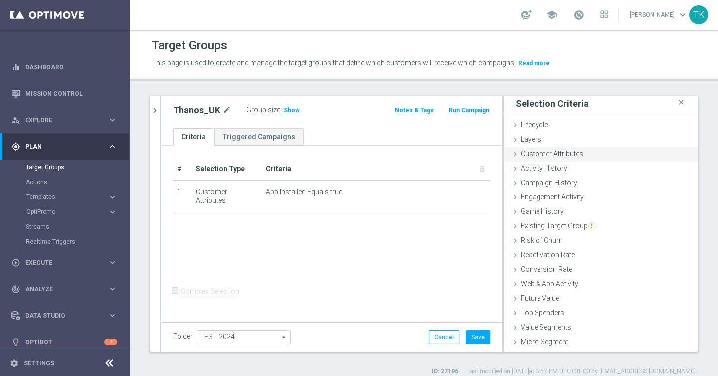
click at [566, 155] on span "Customer Attributes" at bounding box center [551, 154] width 63 height 8
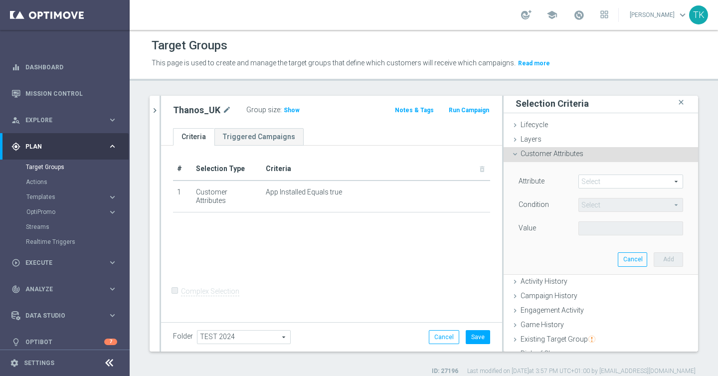
click at [626, 182] on span at bounding box center [631, 181] width 104 height 13
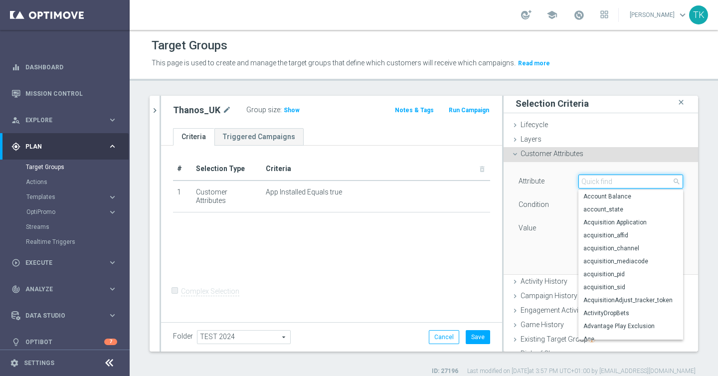
click at [625, 183] on input "search" at bounding box center [630, 181] width 105 height 14
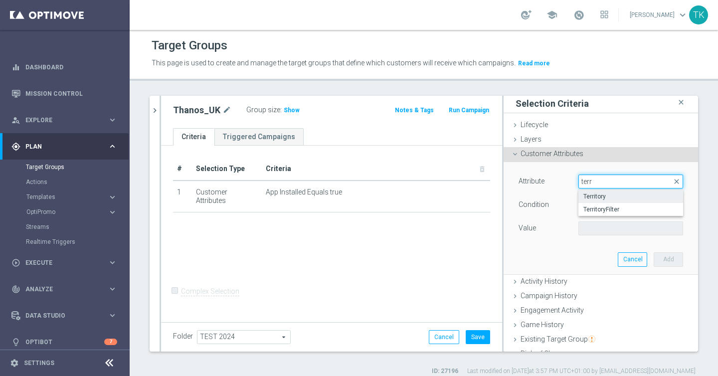
type input "terr"
click at [635, 200] on span "Territory" at bounding box center [630, 196] width 95 height 8
type input "Territory"
type input "Equals"
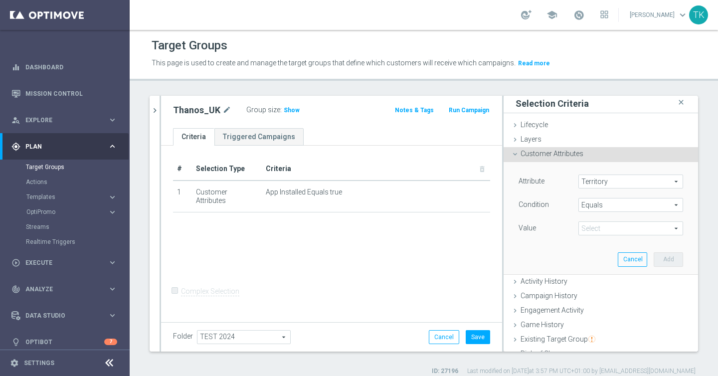
click at [631, 234] on span at bounding box center [631, 228] width 104 height 13
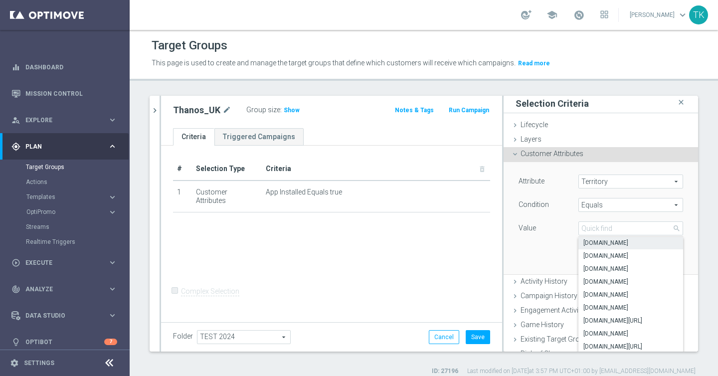
scroll to position [44, 0]
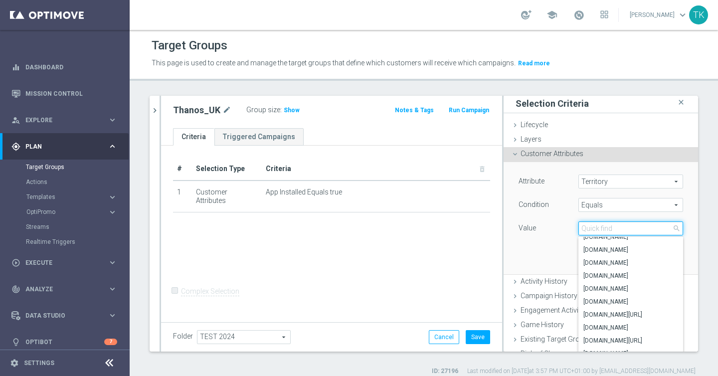
click at [611, 230] on input "search" at bounding box center [630, 228] width 105 height 14
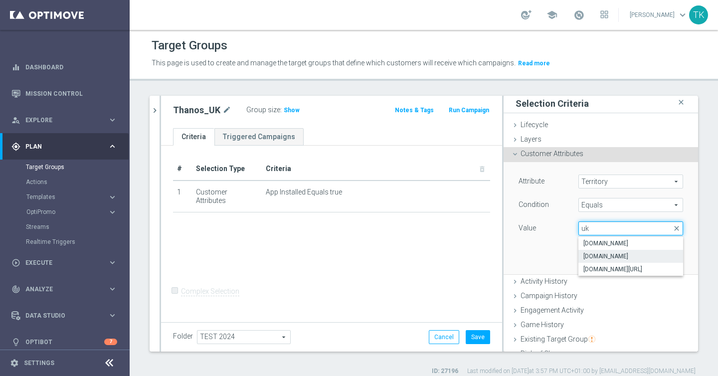
type input "uk"
click at [643, 258] on span "www.lottoland.co.uk" at bounding box center [630, 256] width 95 height 8
type input "www.lottoland.co.uk"
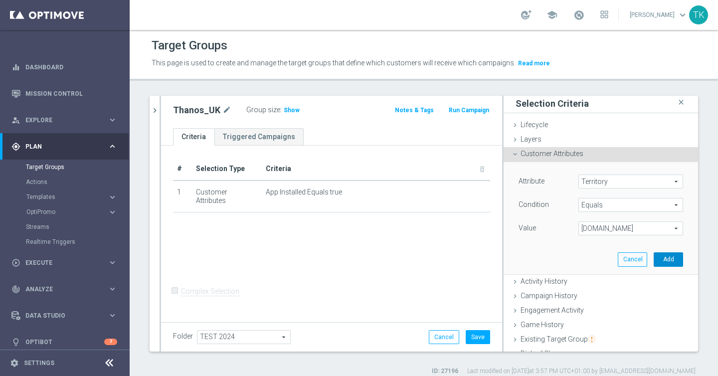
click at [675, 260] on button "Add" at bounding box center [667, 259] width 29 height 14
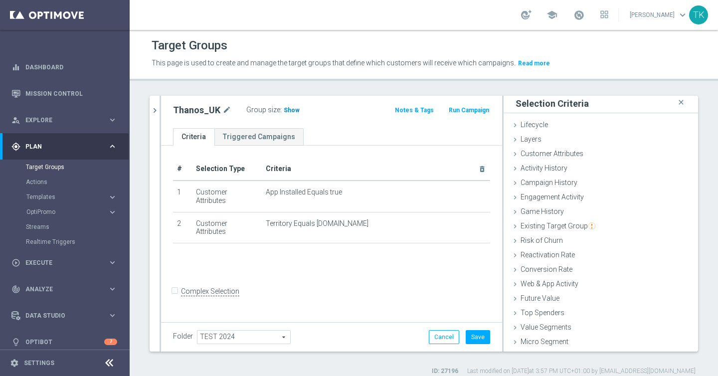
click at [294, 105] on h3 "Show" at bounding box center [292, 110] width 18 height 11
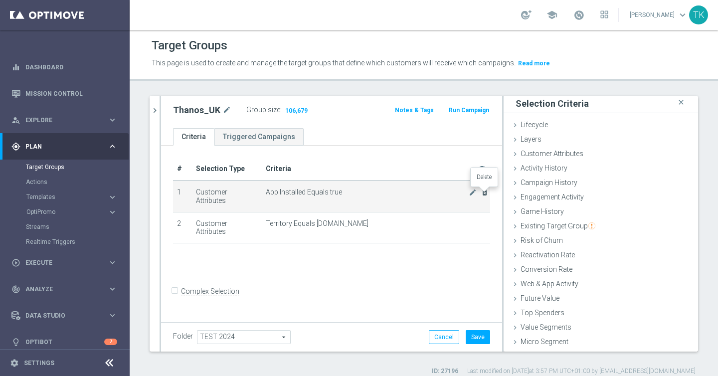
click at [484, 193] on icon "delete_forever" at bounding box center [484, 192] width 8 height 8
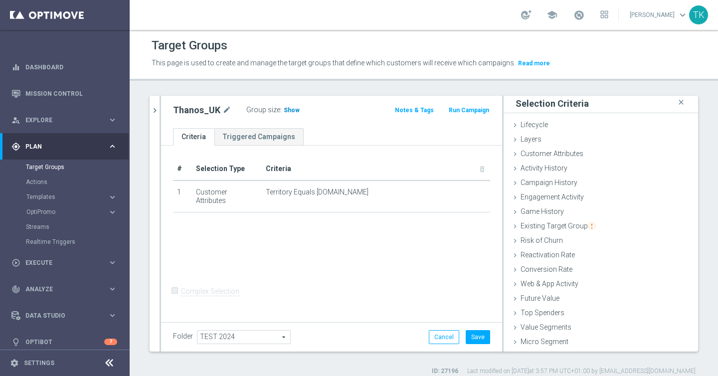
click at [289, 110] on span "Show" at bounding box center [292, 110] width 16 height 7
click at [575, 152] on span "Customer Attributes" at bounding box center [551, 154] width 63 height 8
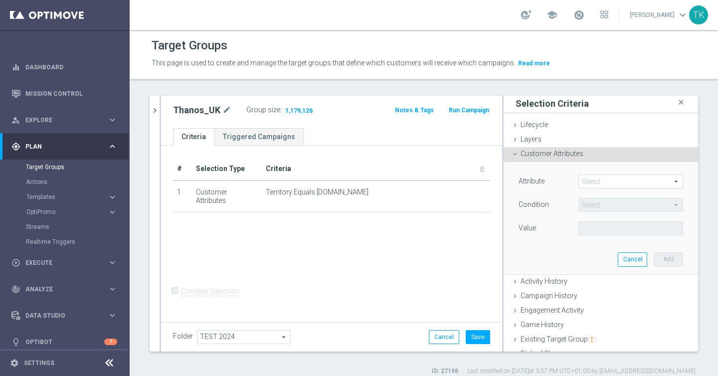
click at [612, 181] on span at bounding box center [631, 181] width 104 height 13
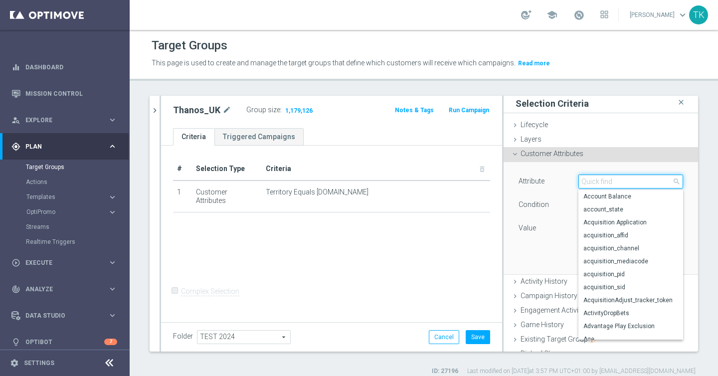
click at [612, 181] on input "search" at bounding box center [630, 181] width 105 height 14
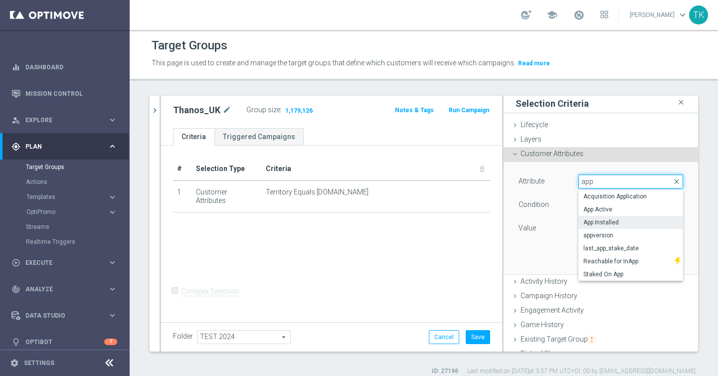
type input "app"
click at [639, 217] on label "App Installed" at bounding box center [630, 222] width 105 height 13
type input "App Installed"
type input "Equals"
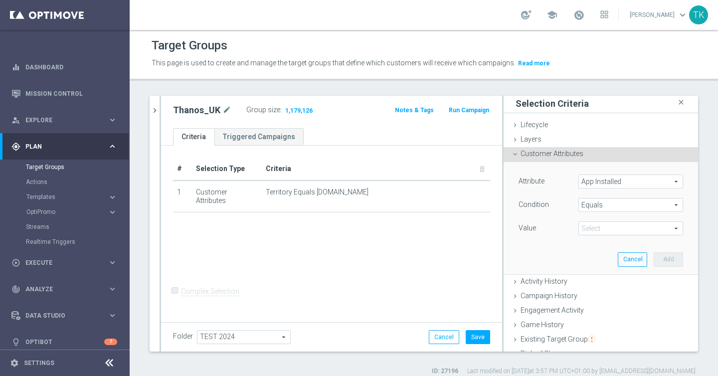
click at [627, 231] on span at bounding box center [631, 228] width 104 height 13
click at [615, 267] on span "true" at bounding box center [630, 269] width 95 height 8
type input "true"
click at [669, 258] on button "Add" at bounding box center [667, 259] width 29 height 14
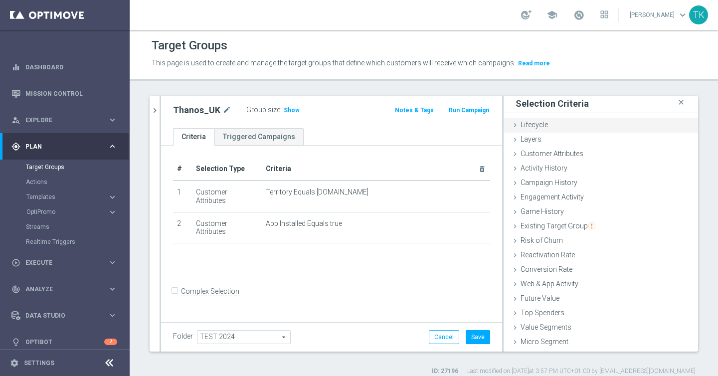
click at [547, 127] on span "Lifecycle" at bounding box center [533, 125] width 27 height 8
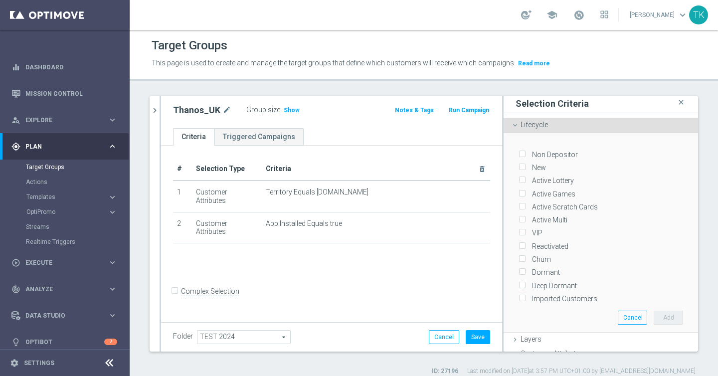
click at [543, 126] on span "Lifecycle" at bounding box center [533, 125] width 27 height 8
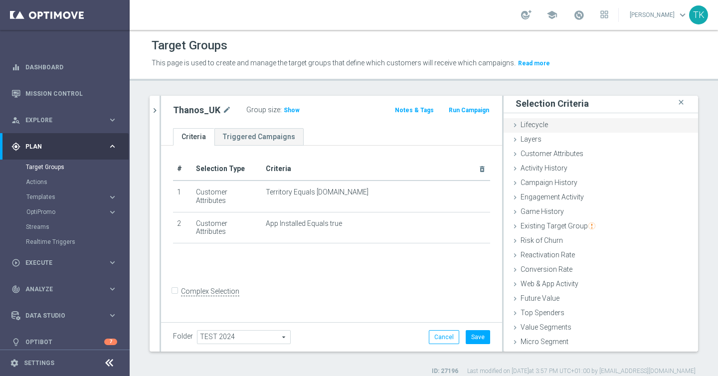
click at [543, 126] on span "Lifecycle" at bounding box center [533, 125] width 27 height 8
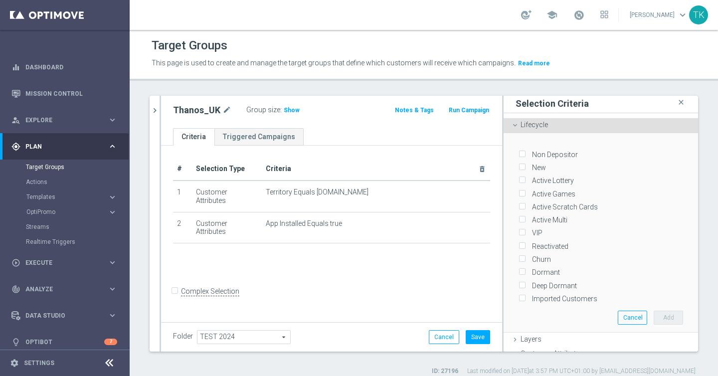
click at [556, 154] on label "Non Depositor" at bounding box center [552, 154] width 49 height 9
click at [525, 154] on input "Non Depositor" at bounding box center [521, 154] width 6 height 6
checkbox input "true"
click at [667, 316] on button "Add" at bounding box center [667, 318] width 29 height 14
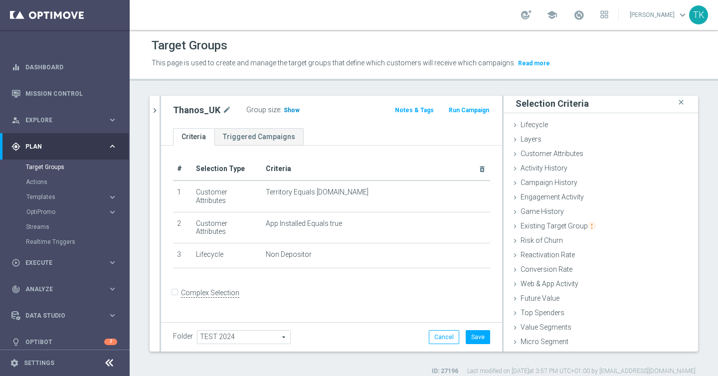
click at [291, 110] on span "Show" at bounding box center [292, 110] width 16 height 7
click at [515, 126] on icon at bounding box center [515, 125] width 8 height 8
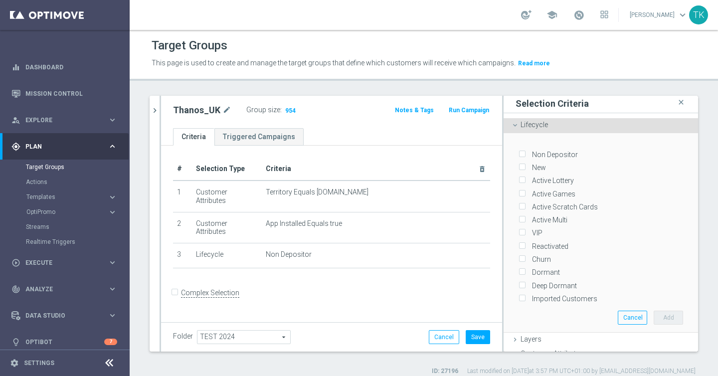
click at [515, 126] on icon at bounding box center [515, 125] width 8 height 8
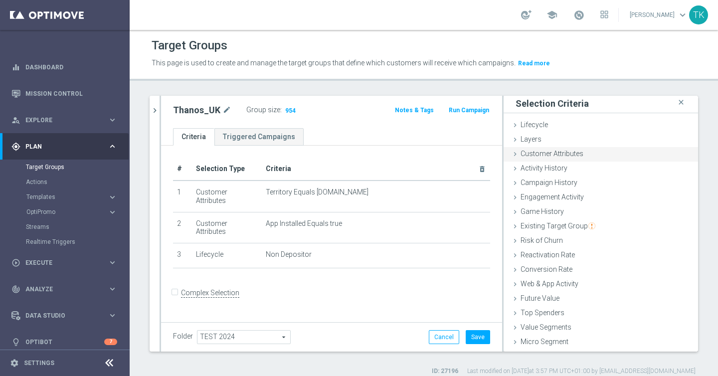
click at [565, 160] on div "Customer Attributes done selection saved" at bounding box center [600, 154] width 194 height 15
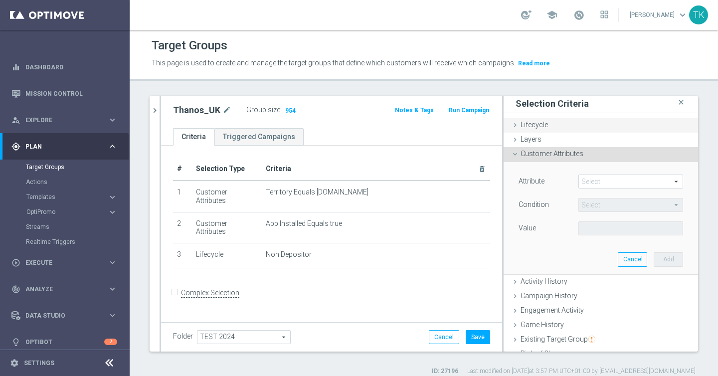
click at [514, 125] on icon at bounding box center [515, 125] width 8 height 8
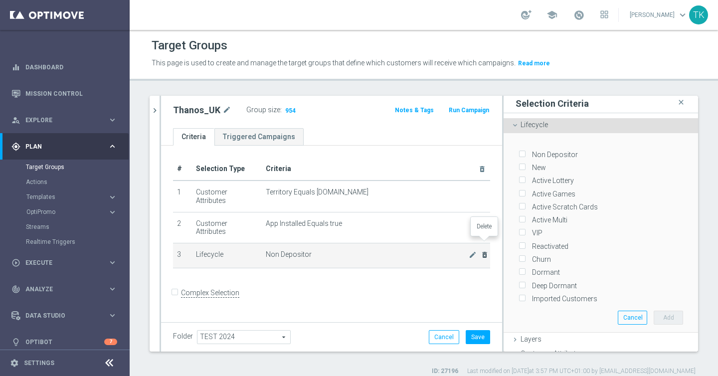
click at [486, 251] on icon "delete_forever" at bounding box center [484, 255] width 8 height 8
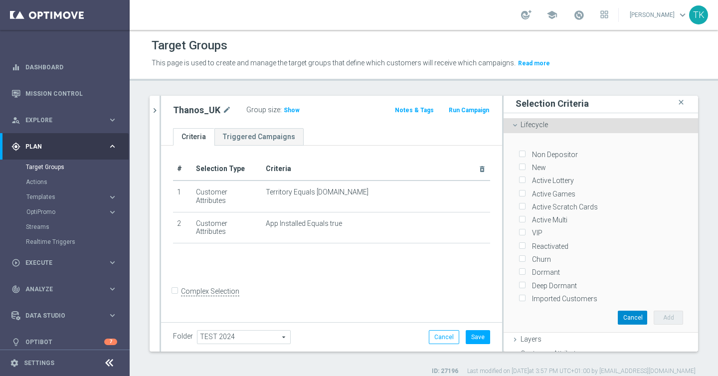
click at [633, 315] on button "Cancel" at bounding box center [632, 318] width 29 height 14
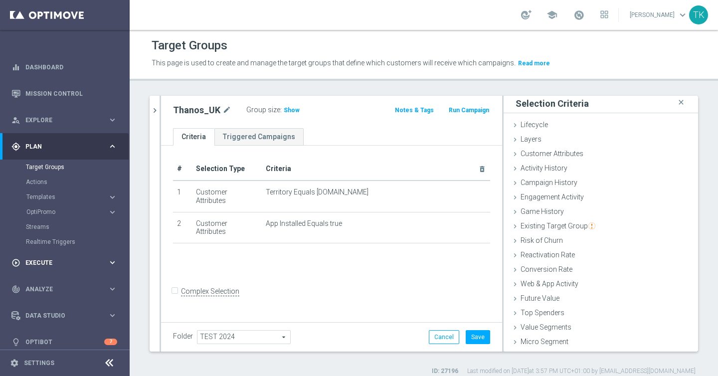
scroll to position [8, 0]
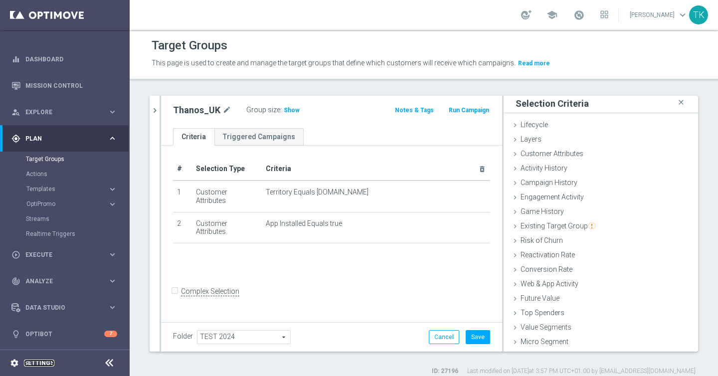
click at [42, 361] on link "Settings" at bounding box center [39, 363] width 30 height 6
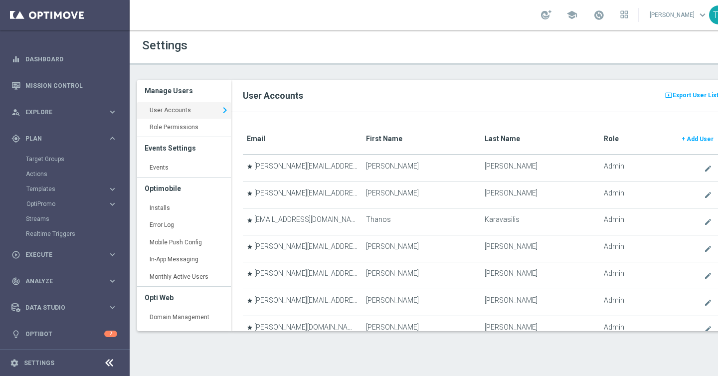
click at [433, 105] on div "present_to_all Export User List User Accounts" at bounding box center [480, 96] width 499 height 32
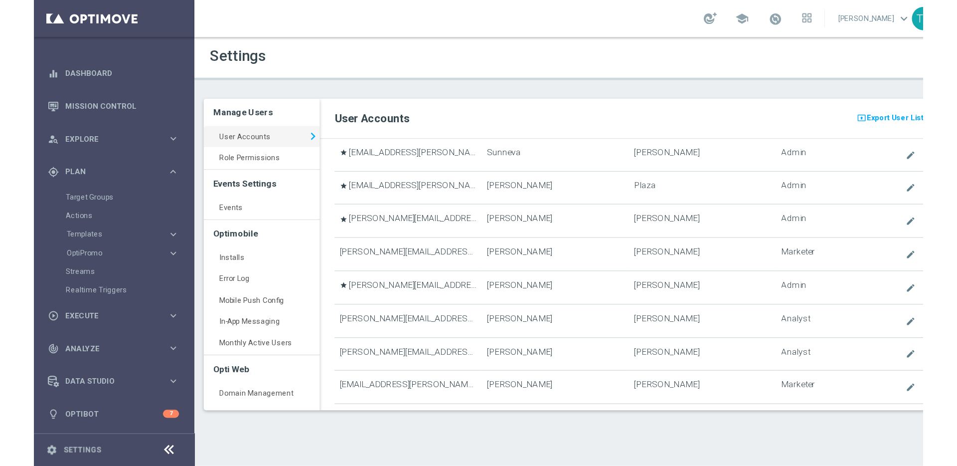
scroll to position [1759, 0]
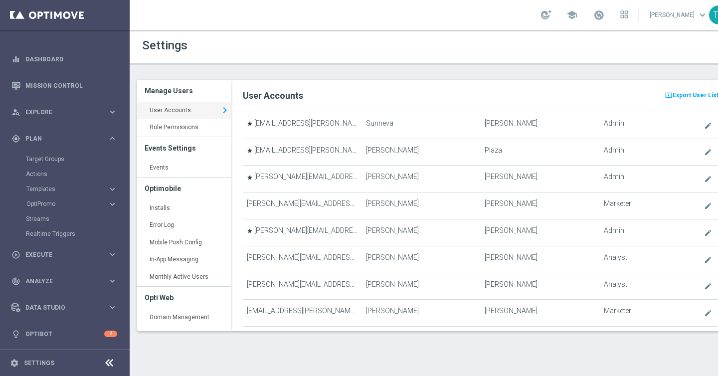
click at [540, 48] on div "Settings" at bounding box center [434, 45] width 598 height 19
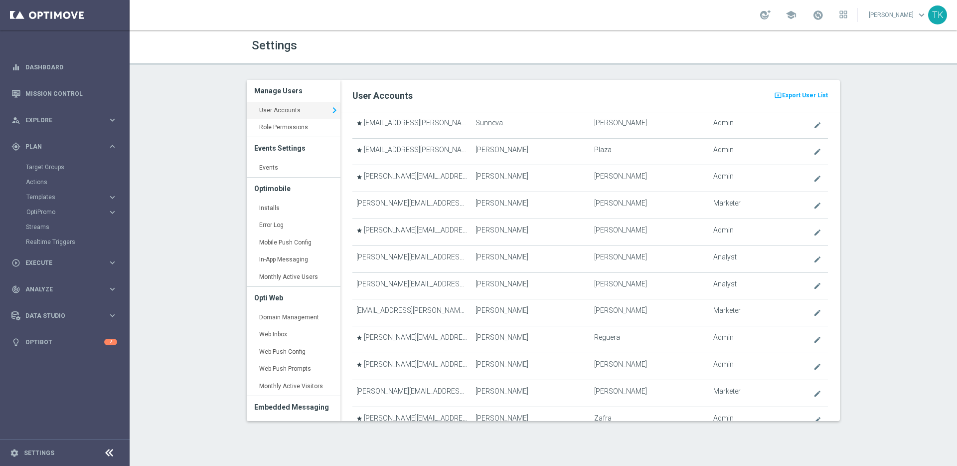
scroll to position [0, 0]
